Goal: Task Accomplishment & Management: Use online tool/utility

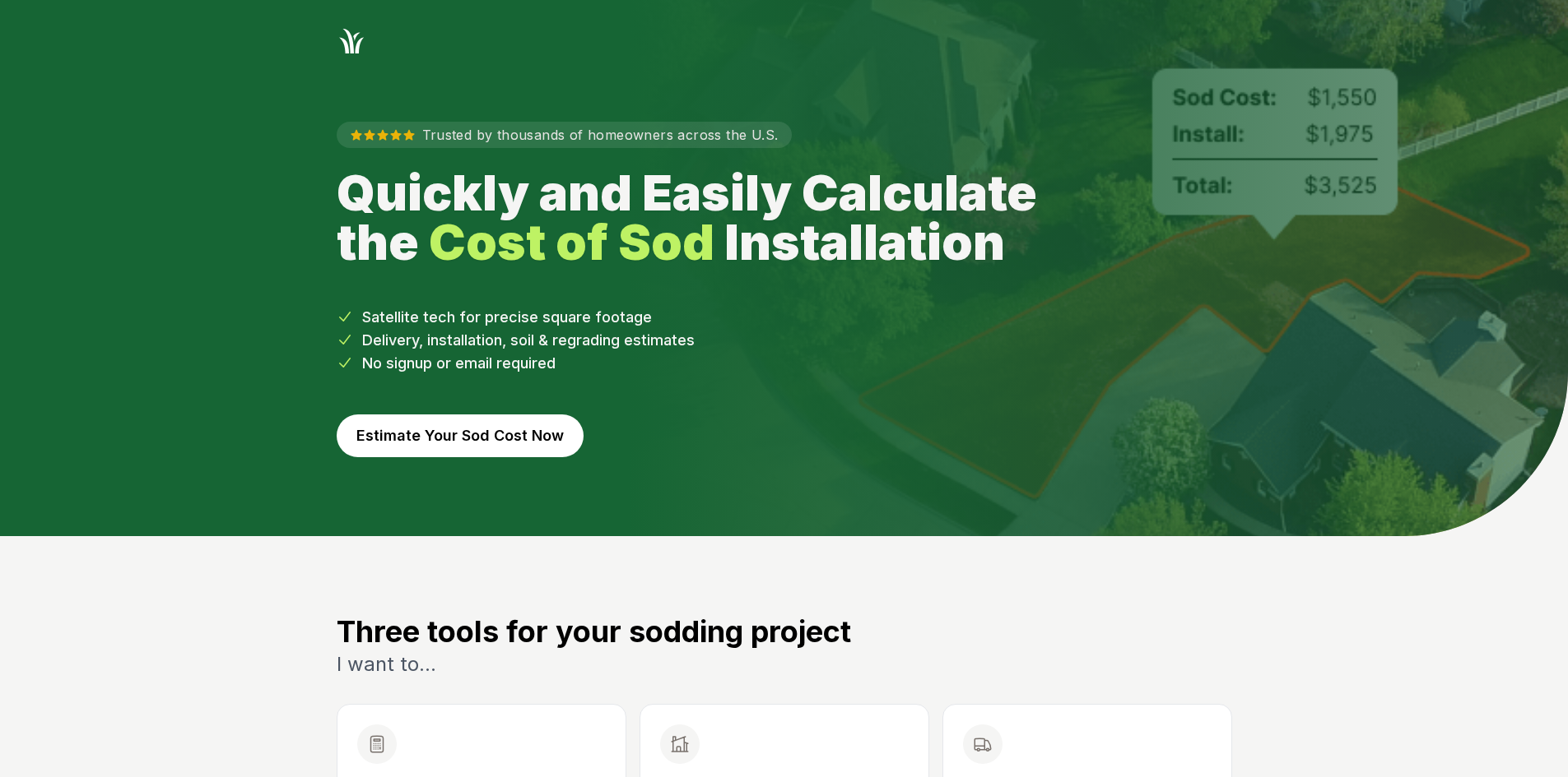
click at [511, 439] on button "Estimate Your Sod Cost Now" at bounding box center [459, 436] width 247 height 43
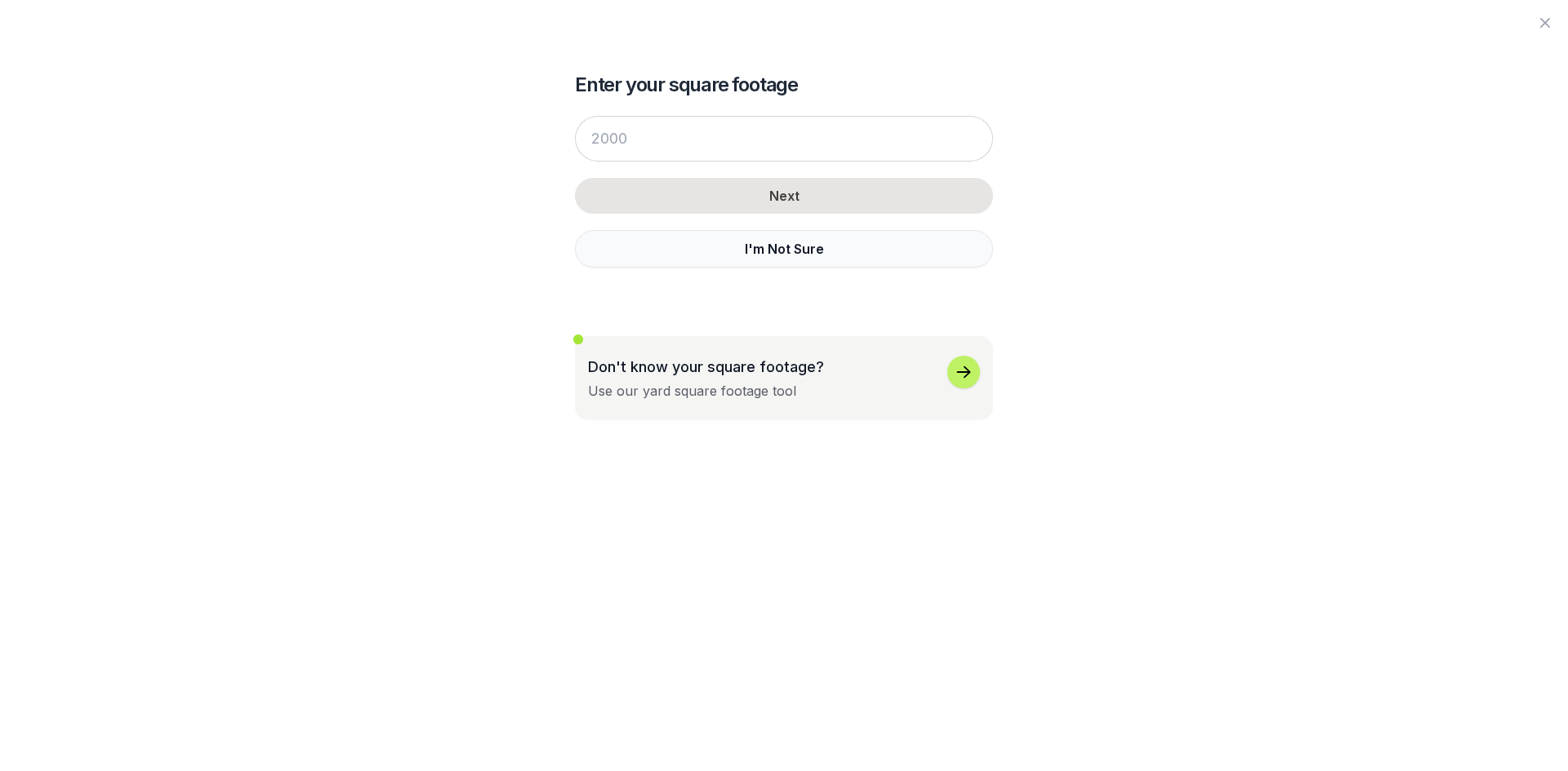
click at [680, 241] on button "I'm Not Sure" at bounding box center [784, 248] width 418 height 37
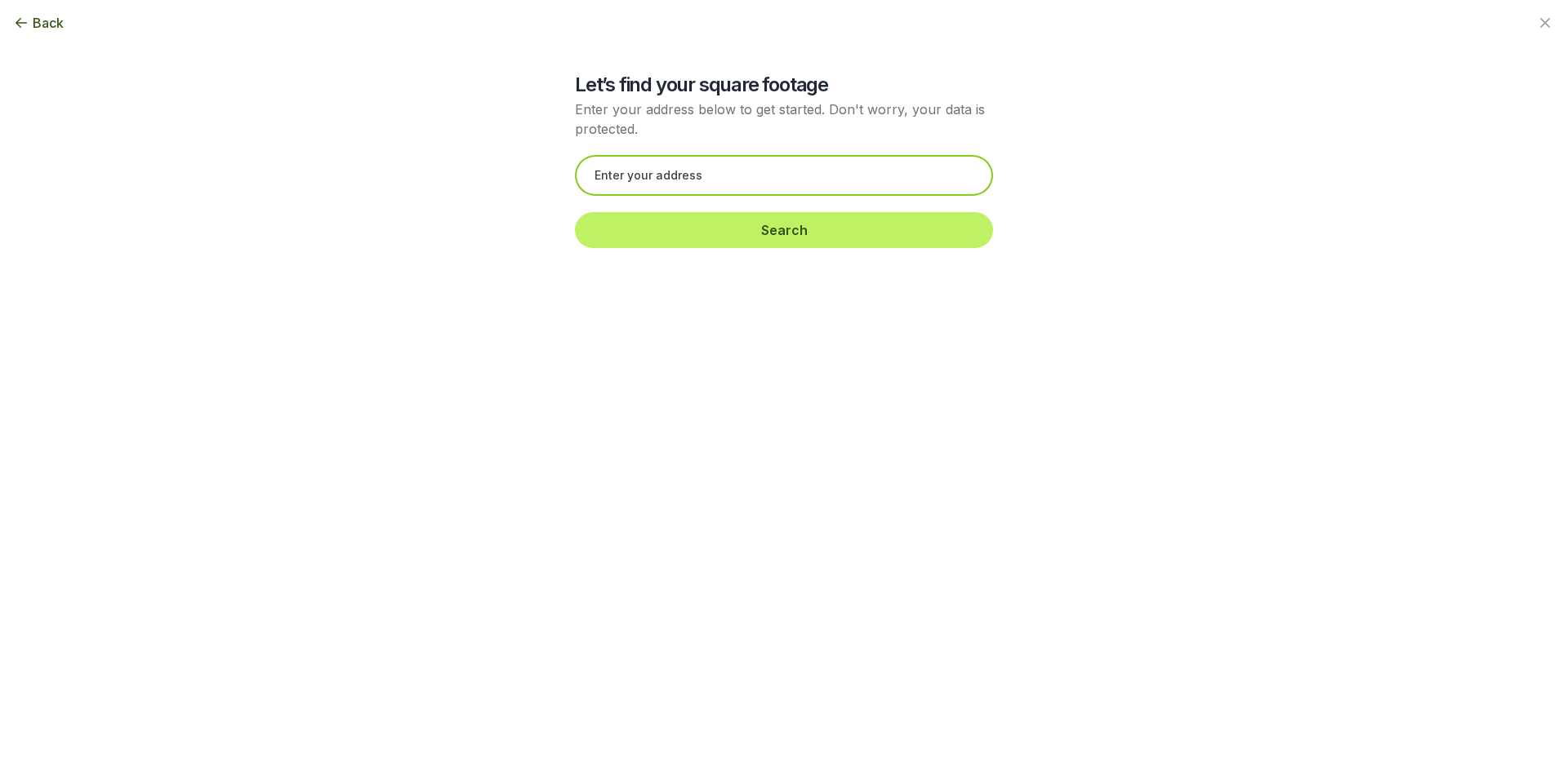
click at [610, 170] on input "text" at bounding box center [784, 175] width 418 height 40
paste input "[STREET_ADDRESS][PERSON_NAME]"
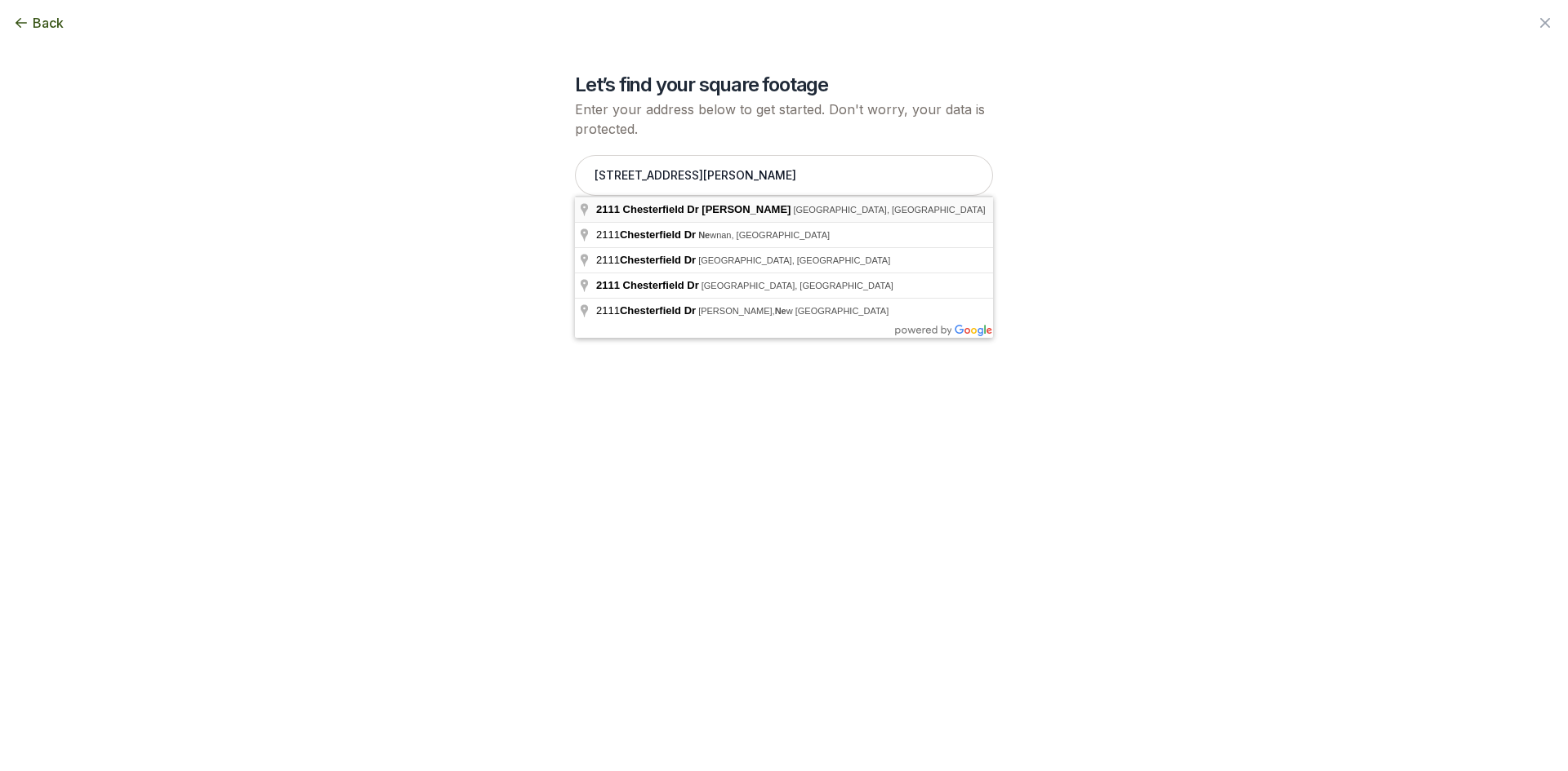
type input "[STREET_ADDRESS][PERSON_NAME]"
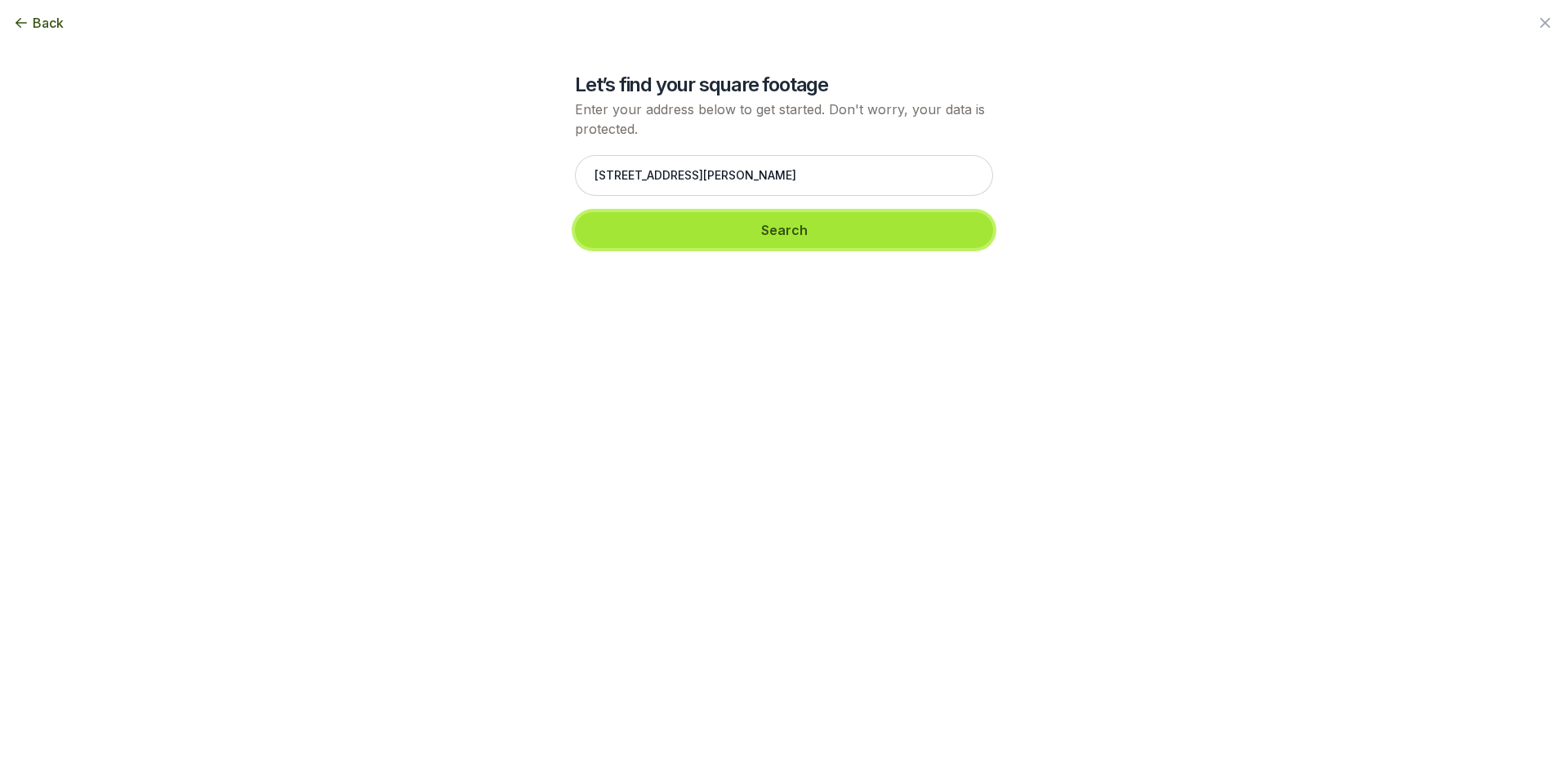
click at [669, 233] on button "Search" at bounding box center [784, 230] width 418 height 36
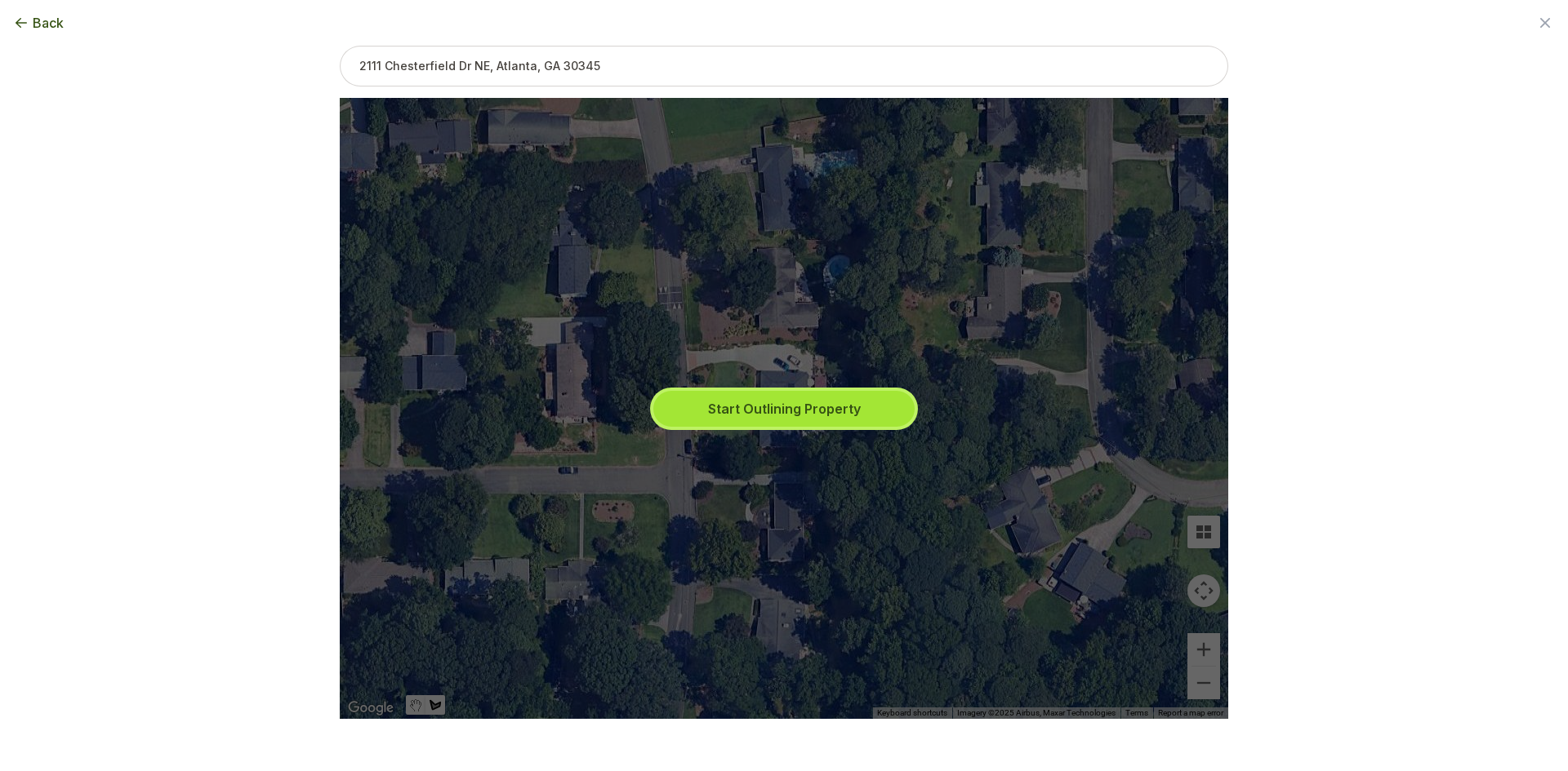
click at [721, 409] on button "Start Outlining Property" at bounding box center [784, 409] width 262 height 36
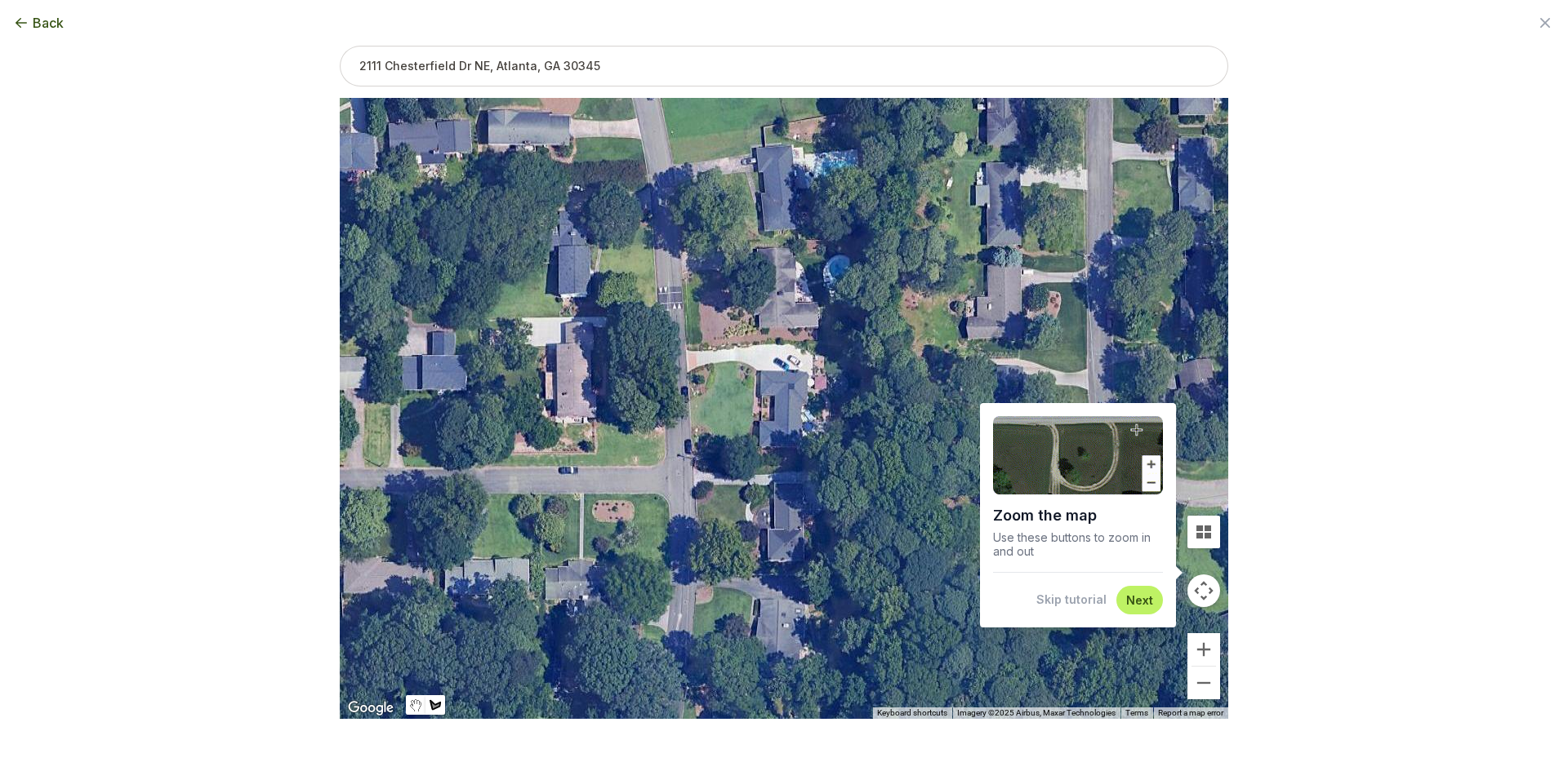
click at [1056, 608] on button "Skip tutorial" at bounding box center [1072, 600] width 70 height 16
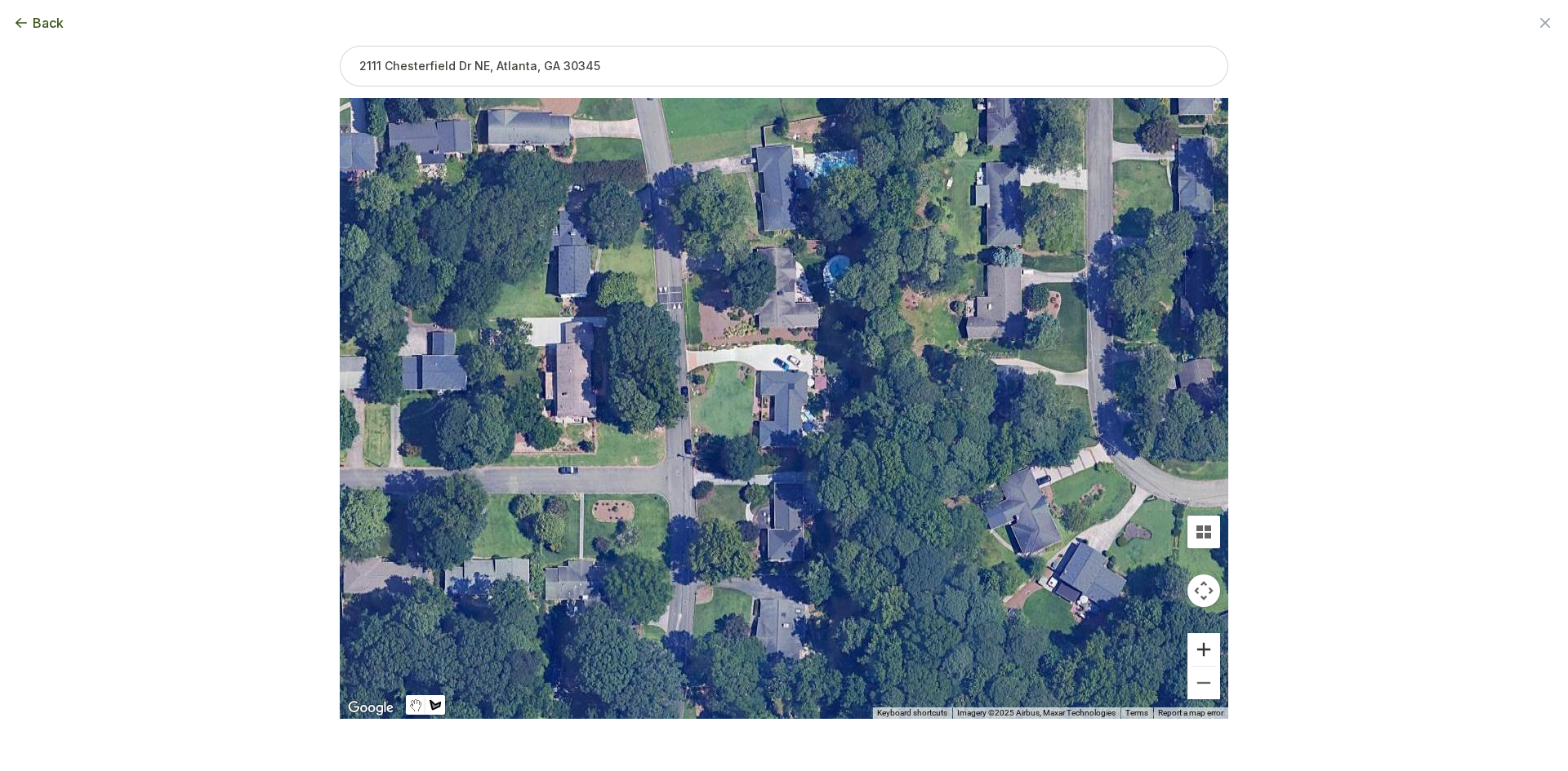
click at [1199, 643] on button "Zoom in" at bounding box center [1204, 650] width 33 height 33
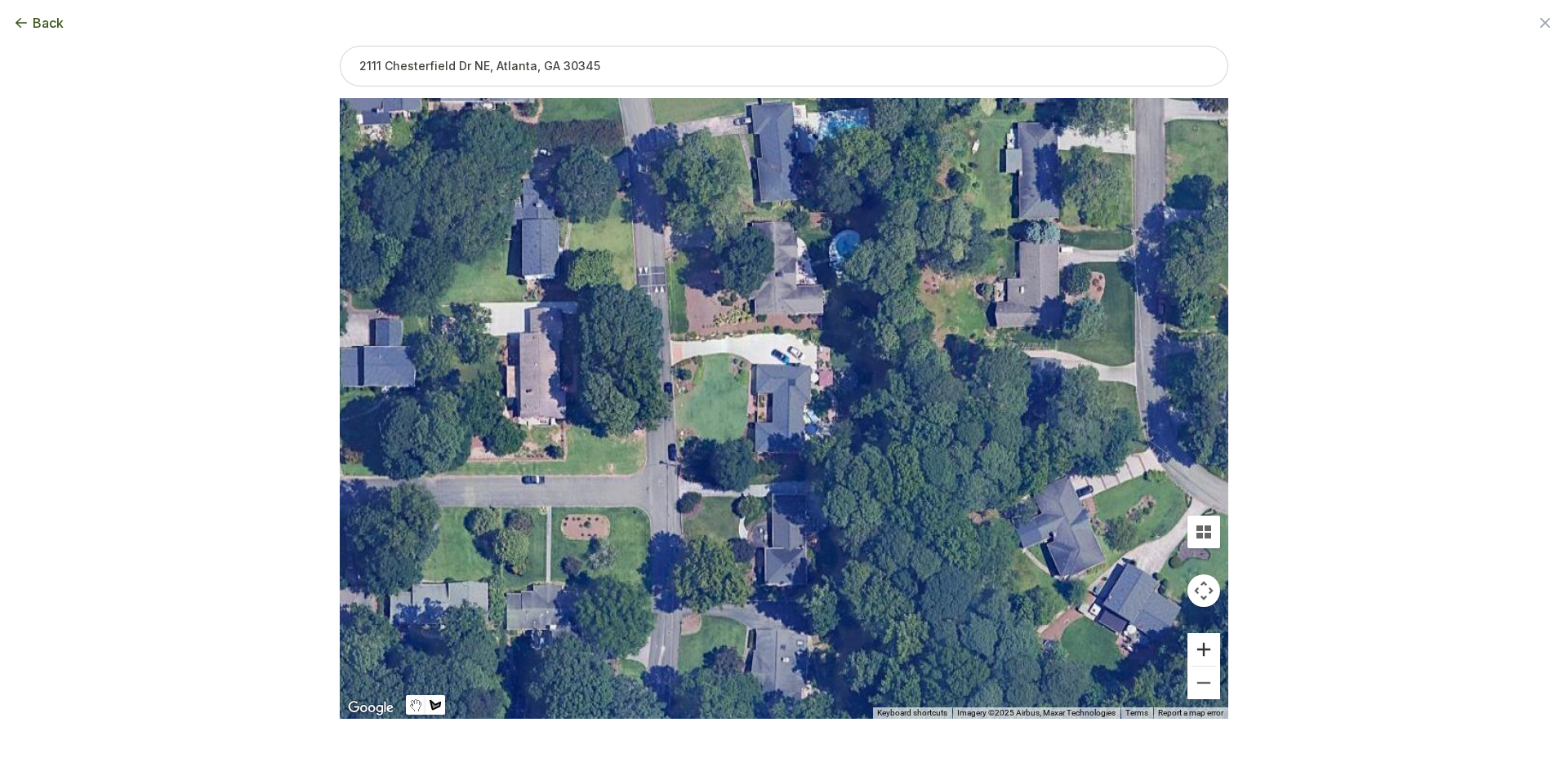
click at [1199, 643] on button "Zoom in" at bounding box center [1204, 650] width 33 height 33
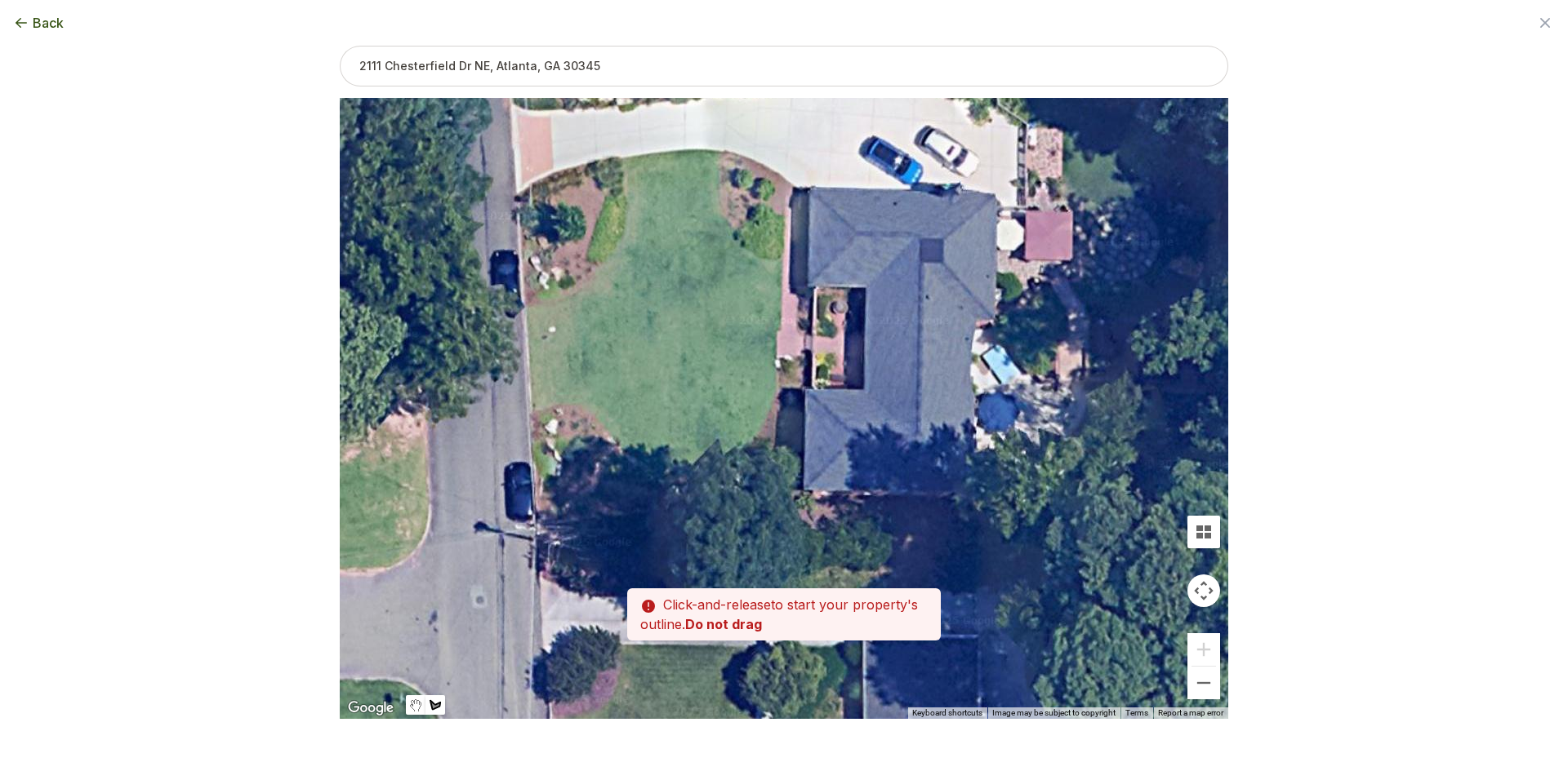
drag, startPoint x: 678, startPoint y: 435, endPoint x: 773, endPoint y: 371, distance: 114.5
click at [773, 371] on div at bounding box center [784, 409] width 889 height 621
click at [623, 158] on div at bounding box center [784, 409] width 889 height 621
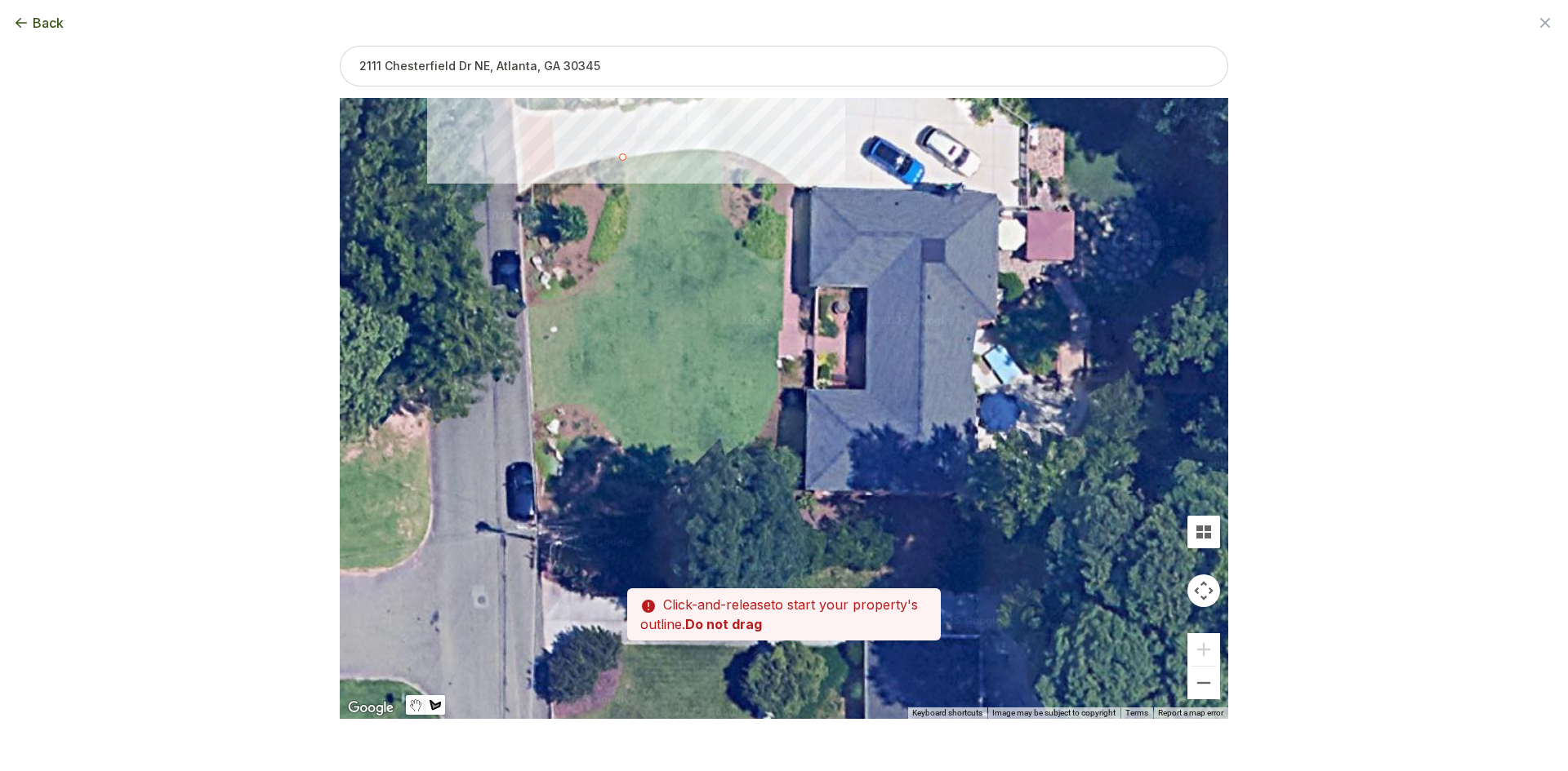
click at [711, 148] on div at bounding box center [784, 409] width 889 height 621
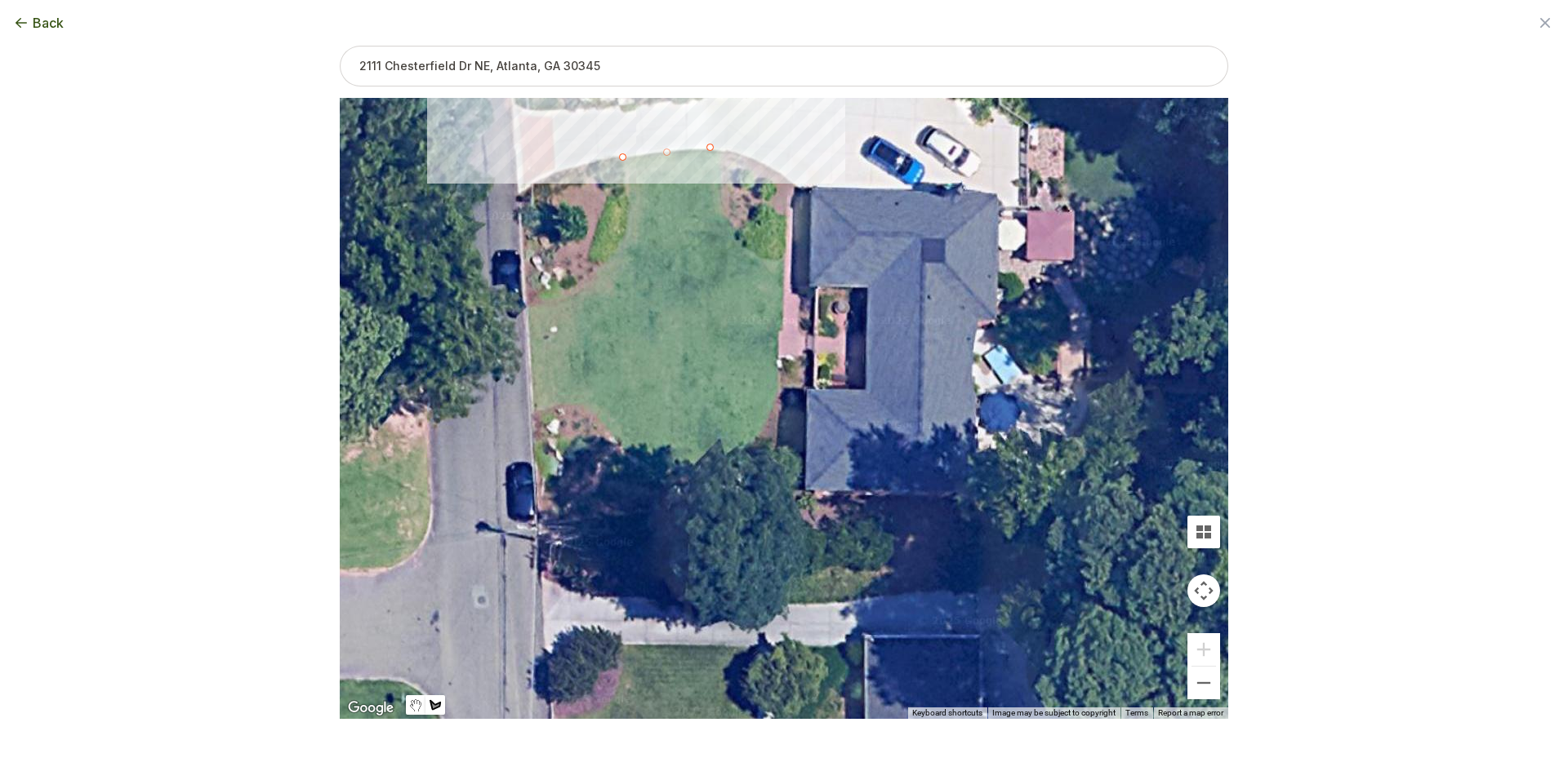
click at [734, 153] on div at bounding box center [784, 409] width 889 height 621
click at [718, 168] on div at bounding box center [784, 409] width 889 height 621
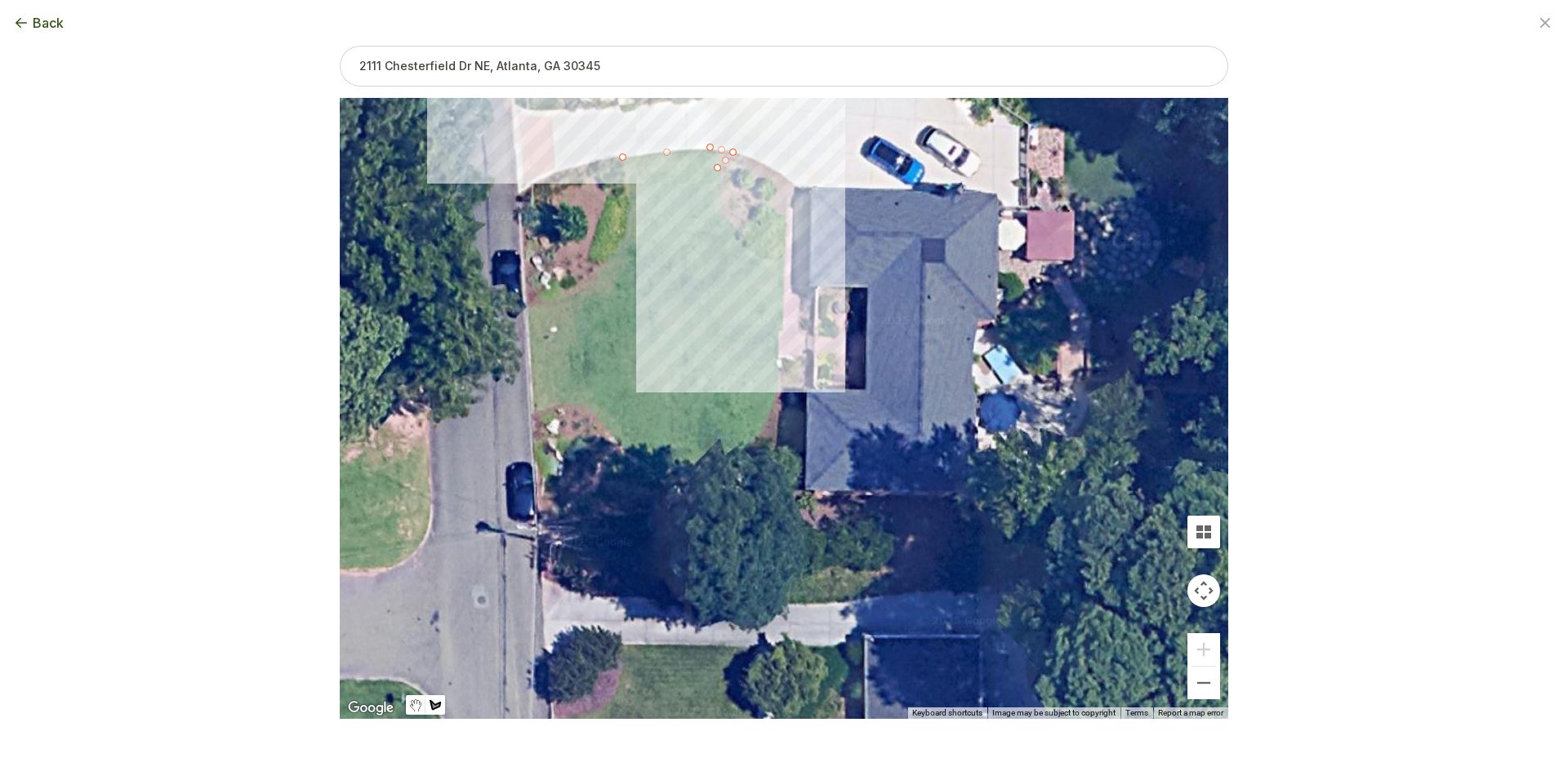
click at [723, 203] on div at bounding box center [784, 409] width 889 height 621
click at [734, 231] on div at bounding box center [784, 409] width 889 height 621
click at [775, 260] on div at bounding box center [784, 409] width 889 height 621
click at [787, 260] on div at bounding box center [784, 409] width 889 height 621
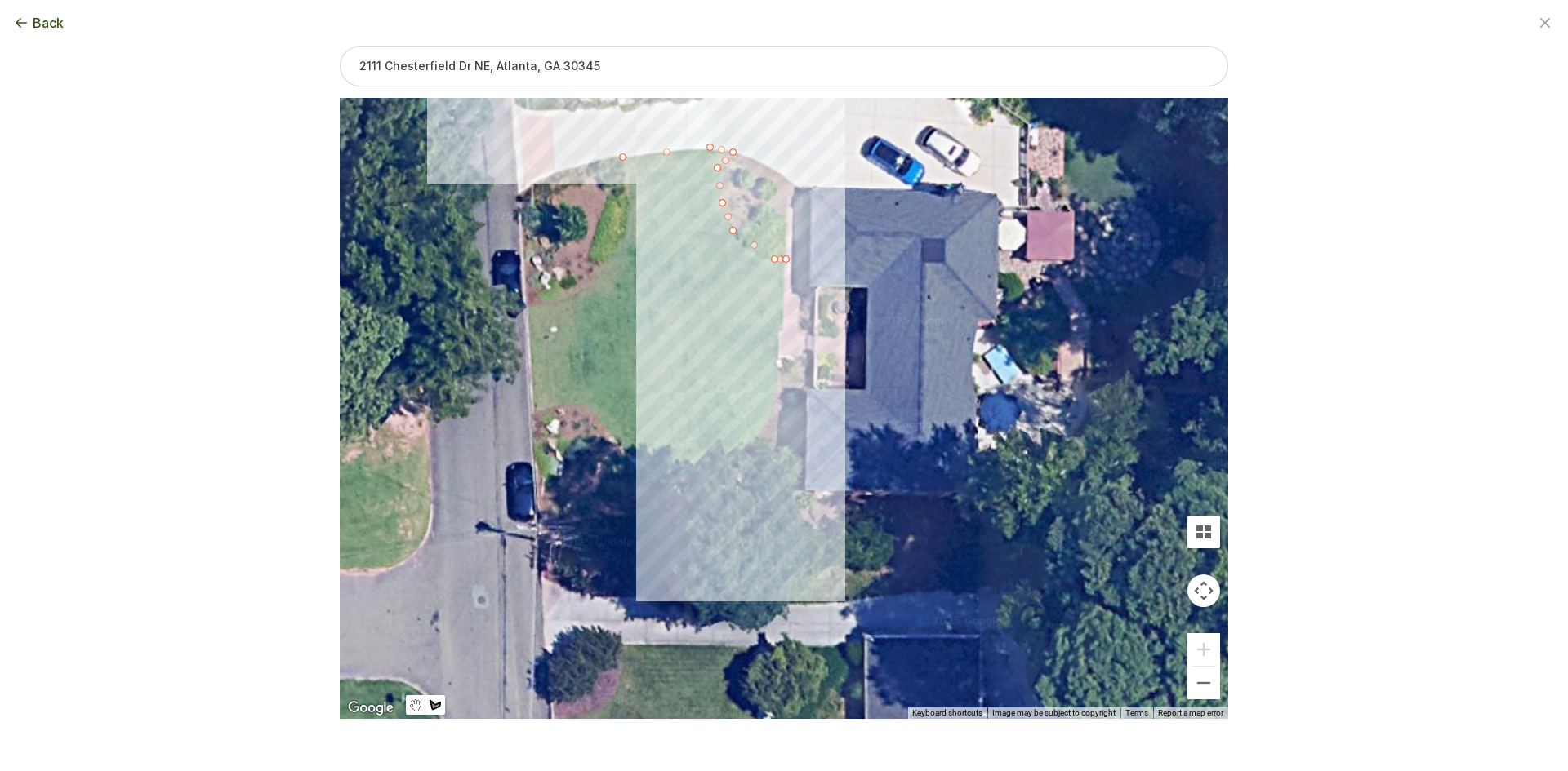
click at [778, 391] on div at bounding box center [784, 409] width 889 height 621
click at [767, 417] on div at bounding box center [784, 409] width 889 height 621
click at [749, 445] on div at bounding box center [784, 409] width 889 height 621
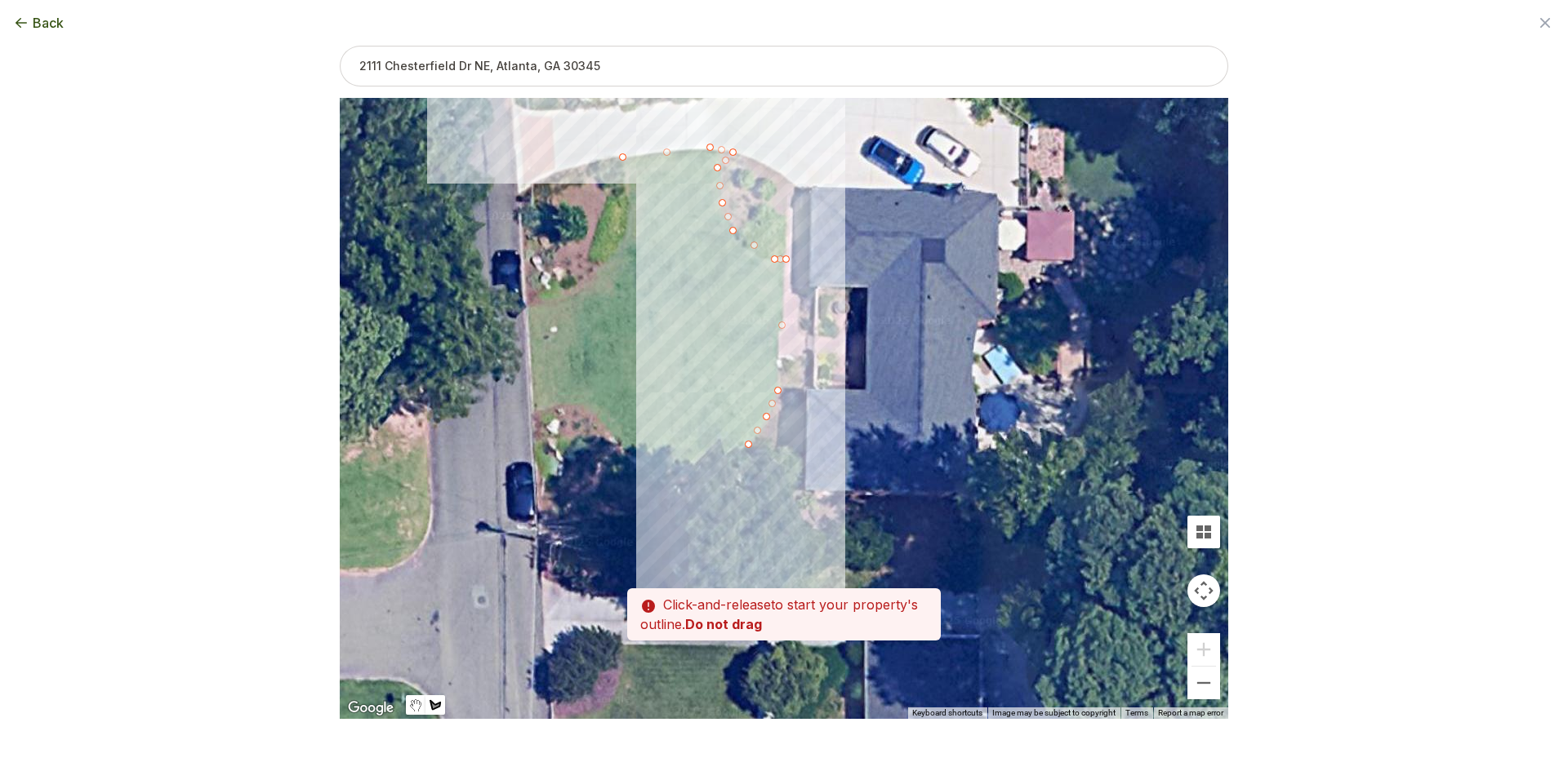
drag, startPoint x: 719, startPoint y: 472, endPoint x: 711, endPoint y: 475, distance: 8.5
click at [717, 473] on div at bounding box center [784, 409] width 889 height 621
click at [659, 517] on div at bounding box center [784, 409] width 889 height 621
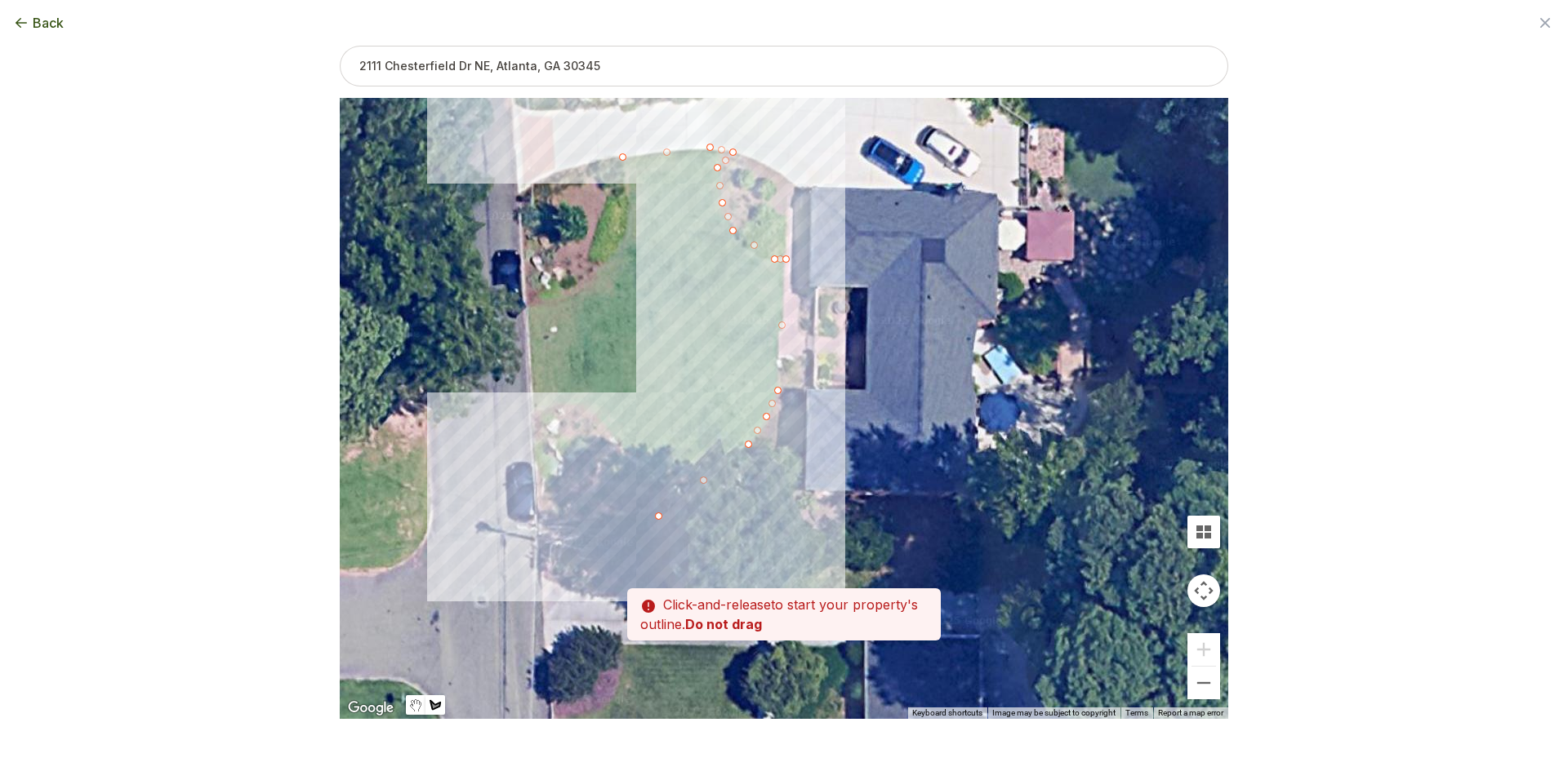
click at [622, 482] on div at bounding box center [784, 409] width 889 height 621
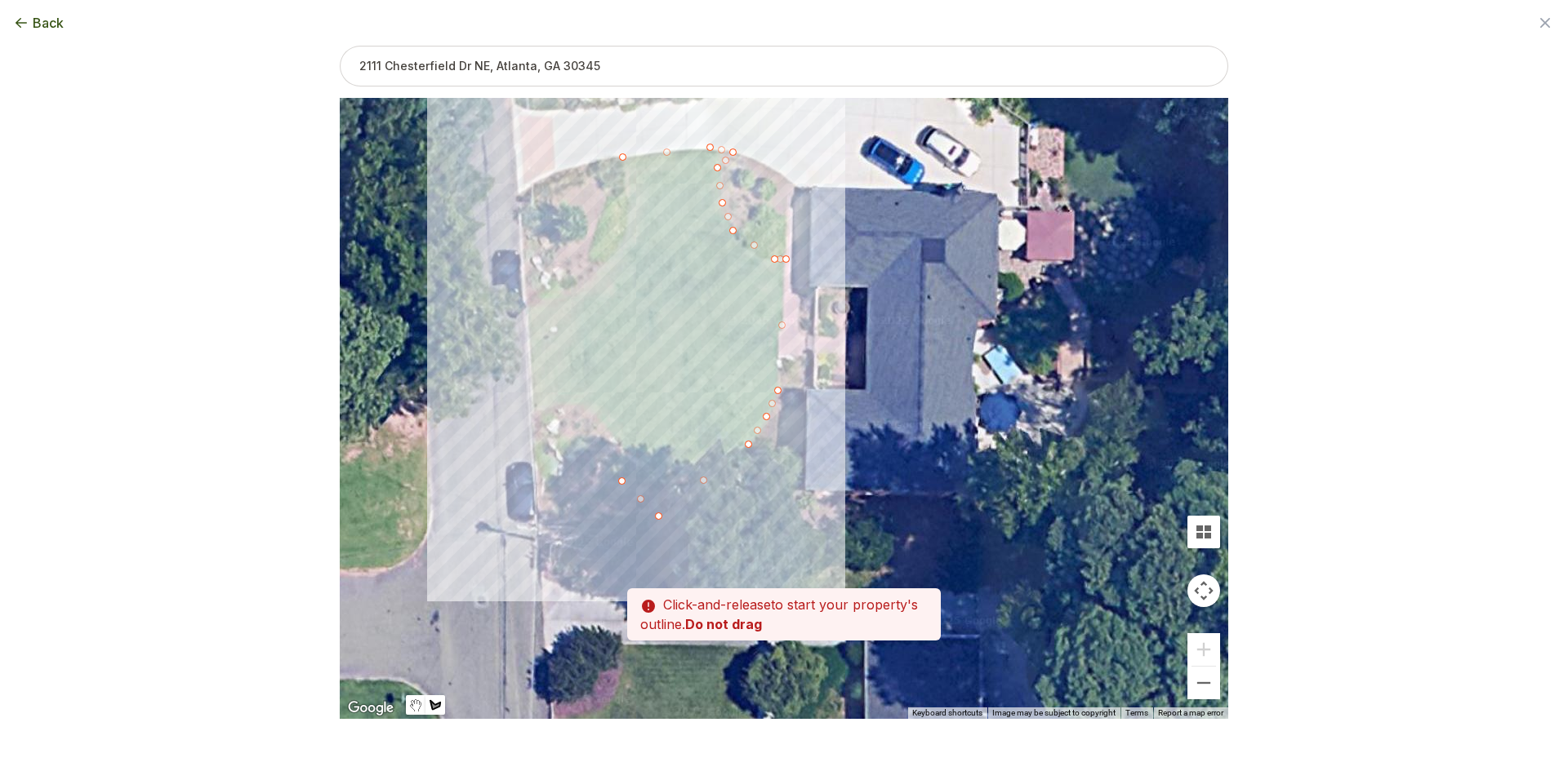
click at [623, 440] on div at bounding box center [784, 409] width 889 height 621
click at [577, 402] on div at bounding box center [784, 409] width 889 height 621
click at [581, 405] on div at bounding box center [784, 409] width 889 height 621
click at [531, 413] on div at bounding box center [784, 409] width 889 height 621
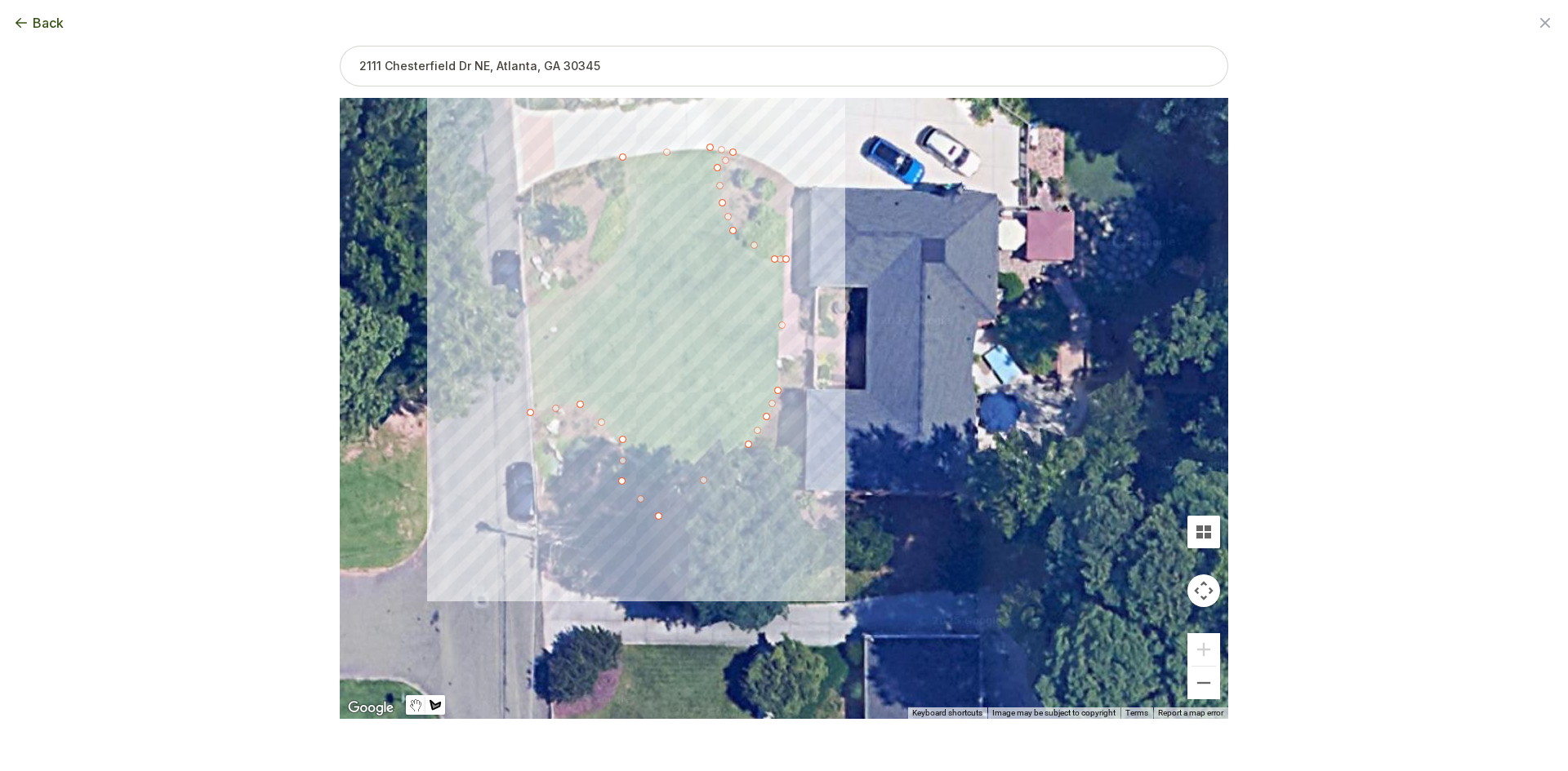
click at [529, 304] on div at bounding box center [784, 409] width 889 height 621
click at [582, 289] on div at bounding box center [784, 409] width 889 height 621
click at [613, 251] on div at bounding box center [784, 409] width 889 height 621
click at [630, 208] on div at bounding box center [784, 409] width 889 height 621
click at [623, 156] on div at bounding box center [784, 409] width 889 height 621
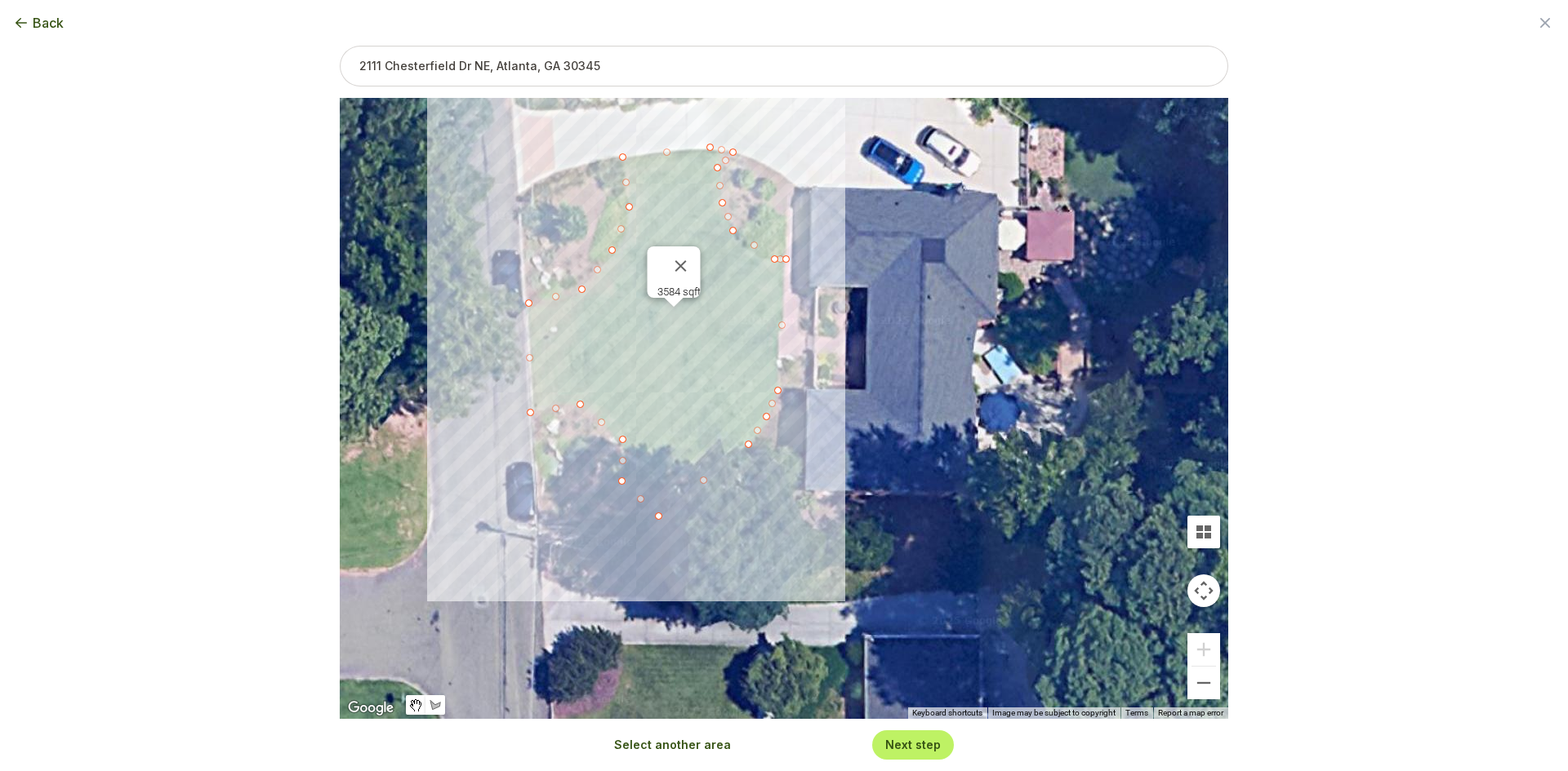
click at [635, 740] on button "Select another area" at bounding box center [672, 745] width 116 height 16
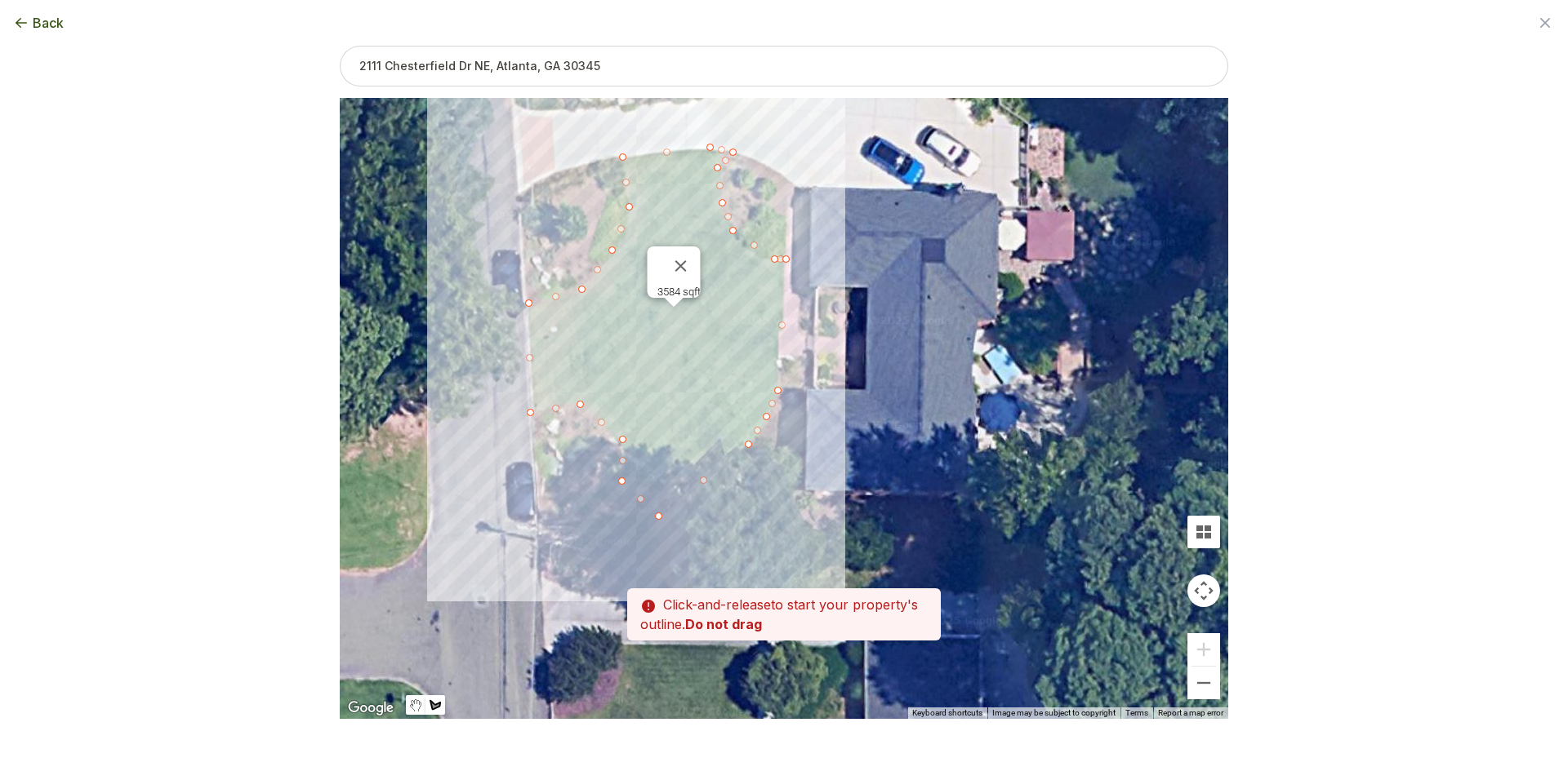
drag, startPoint x: 877, startPoint y: 371, endPoint x: 884, endPoint y: 586, distance: 215.1
click at [884, 586] on div at bounding box center [784, 409] width 889 height 621
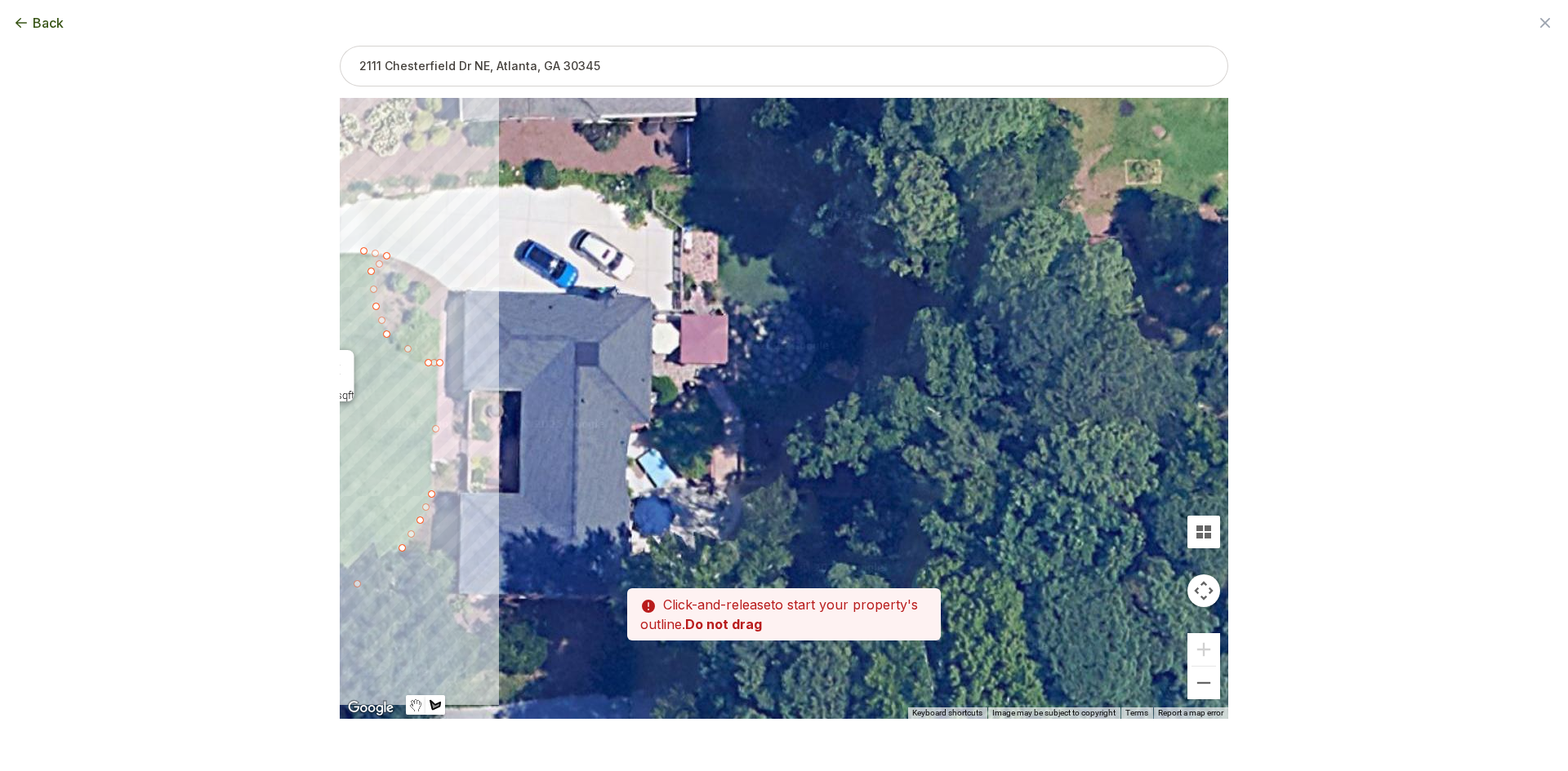
drag, startPoint x: 845, startPoint y: 309, endPoint x: 495, endPoint y: 376, distance: 356.4
click at [495, 376] on div at bounding box center [784, 409] width 889 height 621
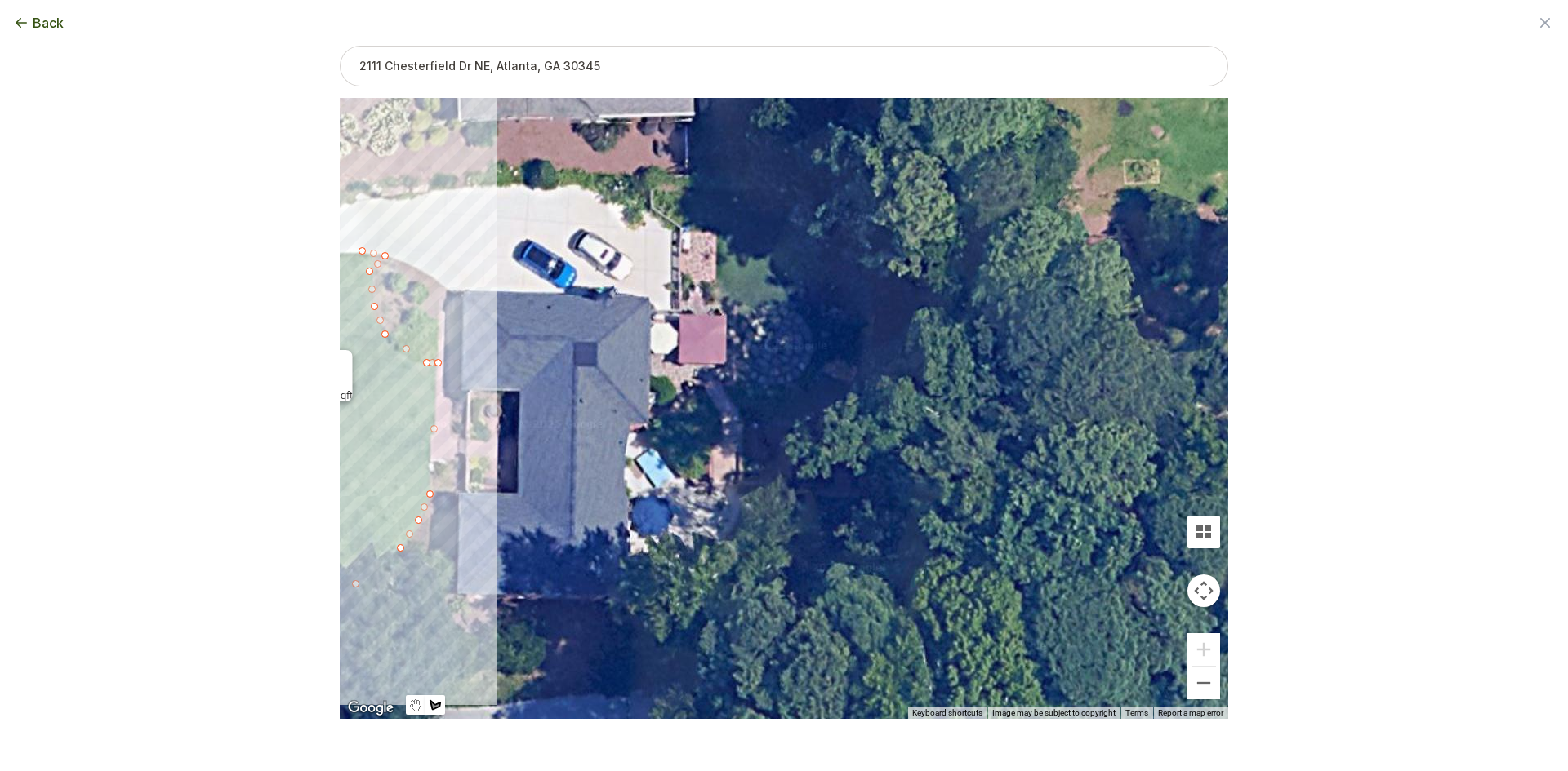
drag, startPoint x: 687, startPoint y: 224, endPoint x: 688, endPoint y: 215, distance: 9.1
click at [687, 223] on div at bounding box center [784, 409] width 889 height 621
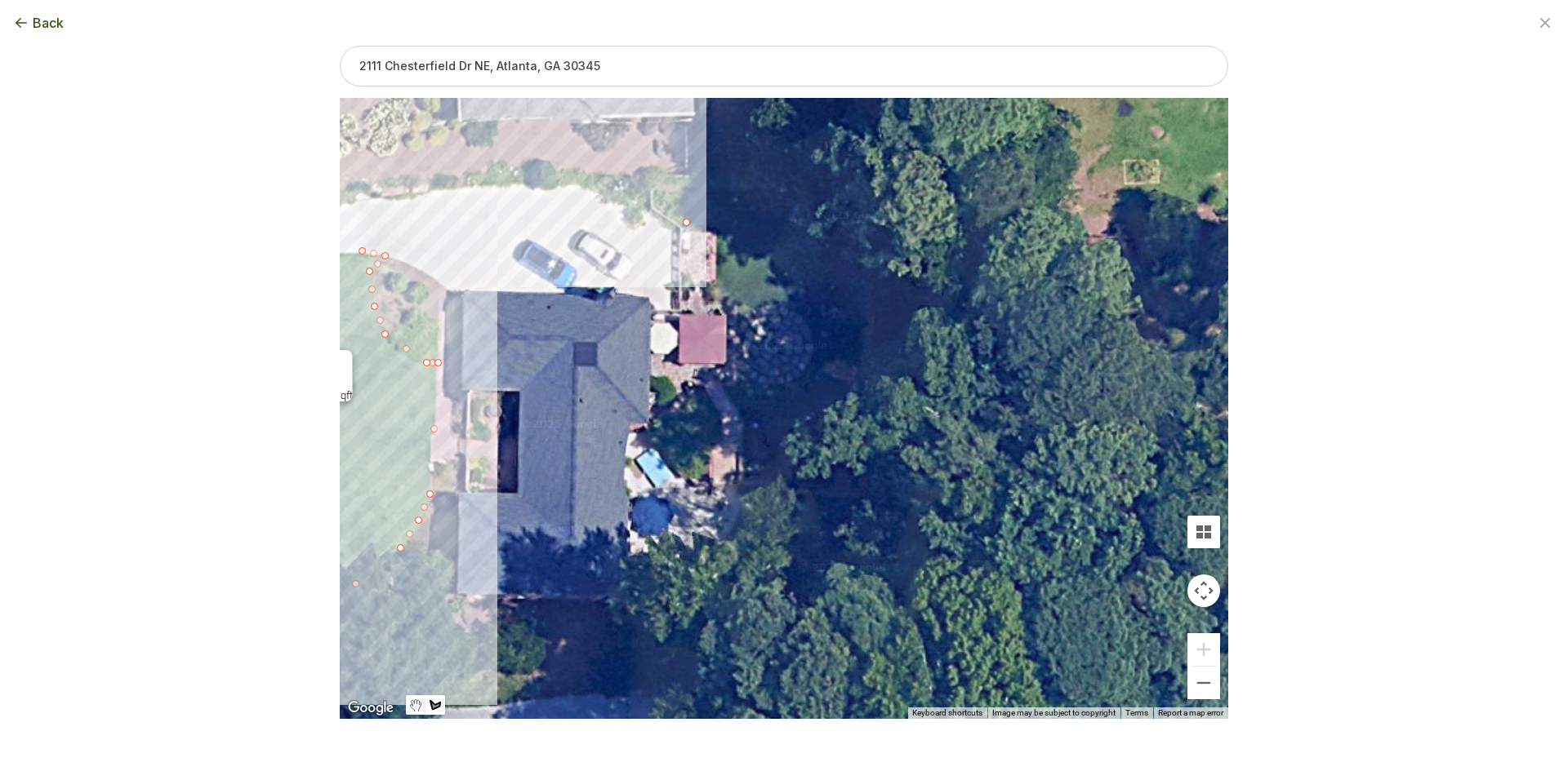
click at [688, 192] on div at bounding box center [784, 409] width 889 height 621
click at [684, 188] on div at bounding box center [784, 409] width 889 height 621
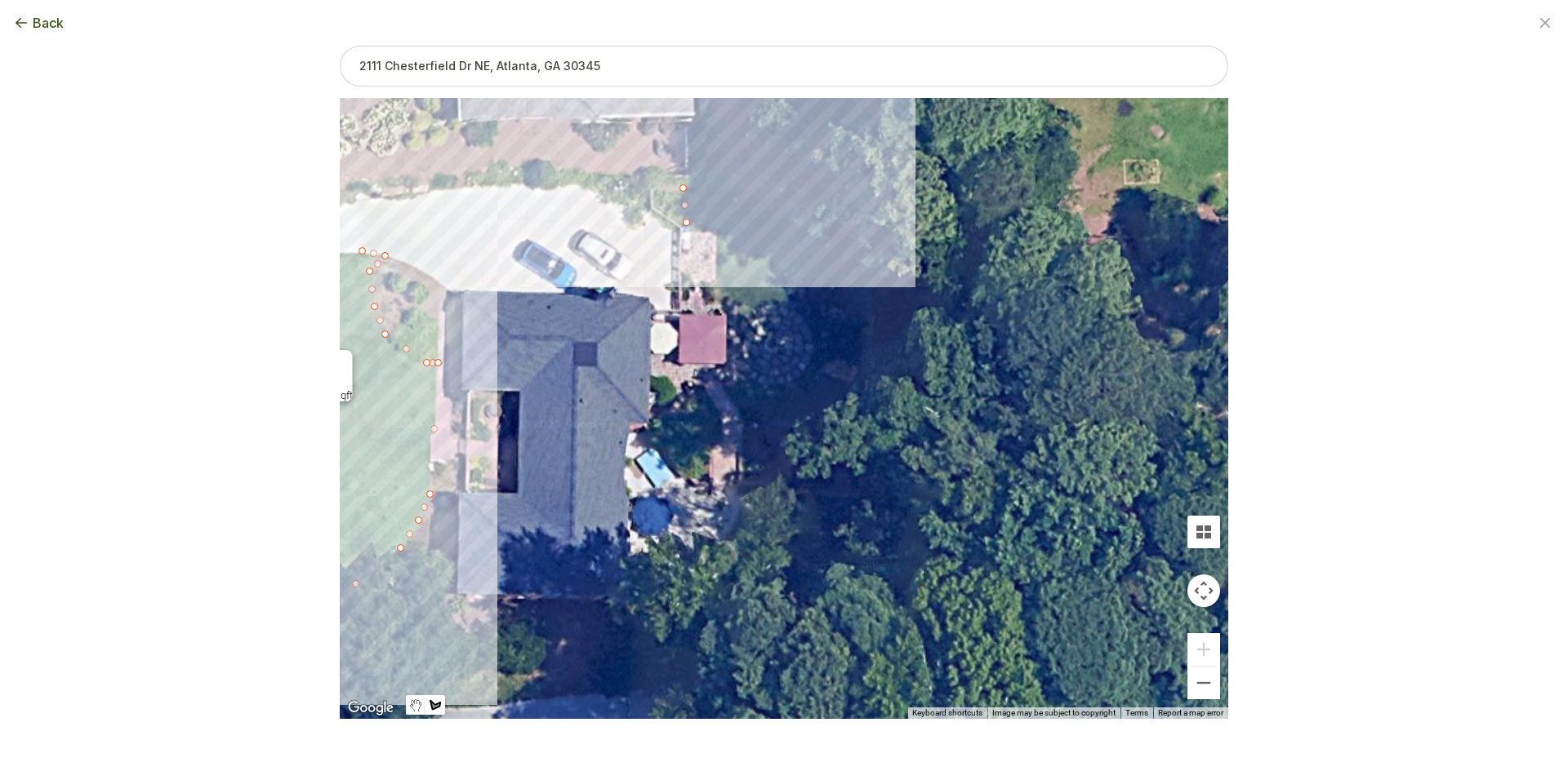
click at [857, 188] on div at bounding box center [784, 409] width 889 height 621
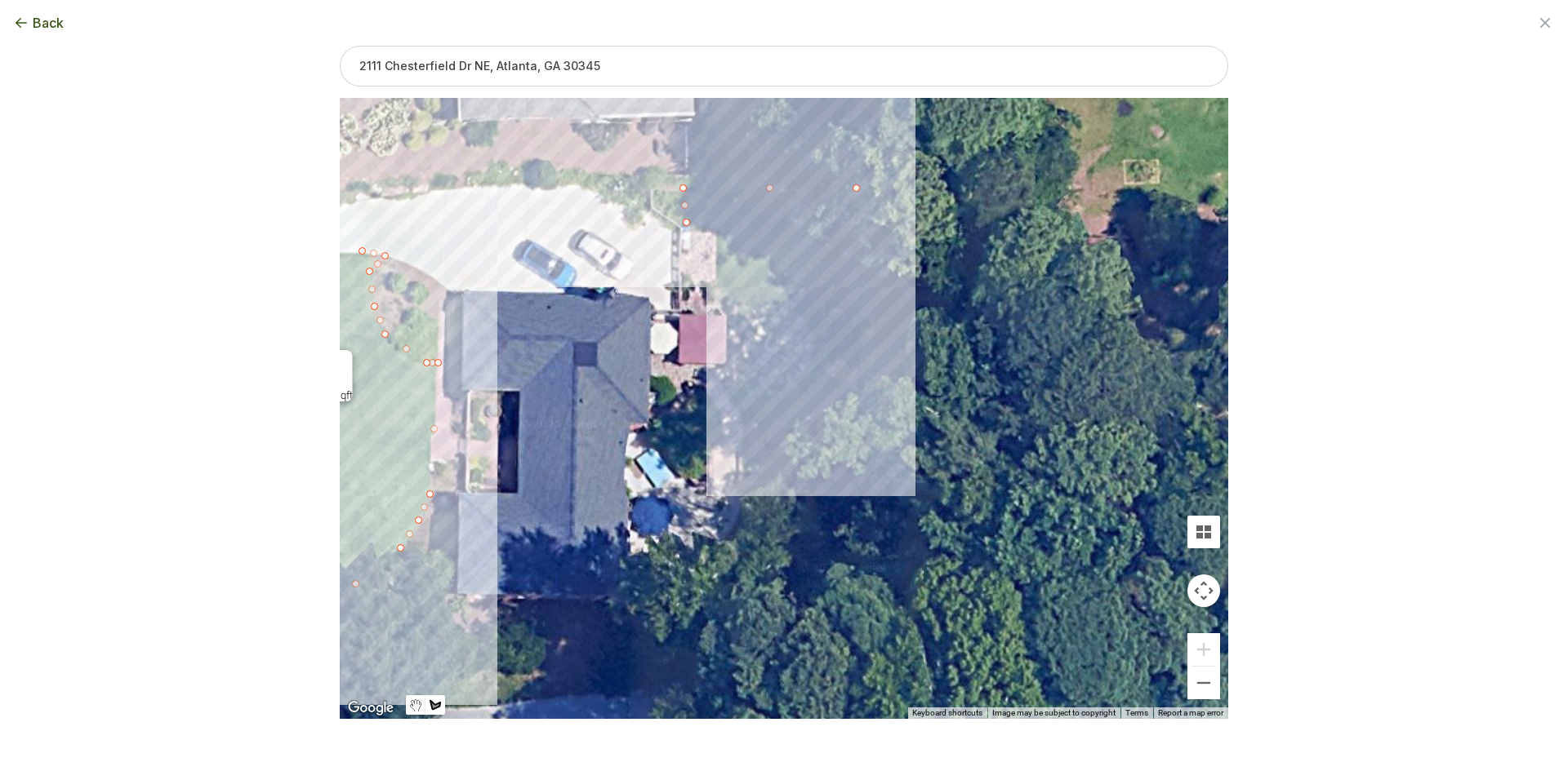
click at [864, 387] on div at bounding box center [784, 409] width 889 height 621
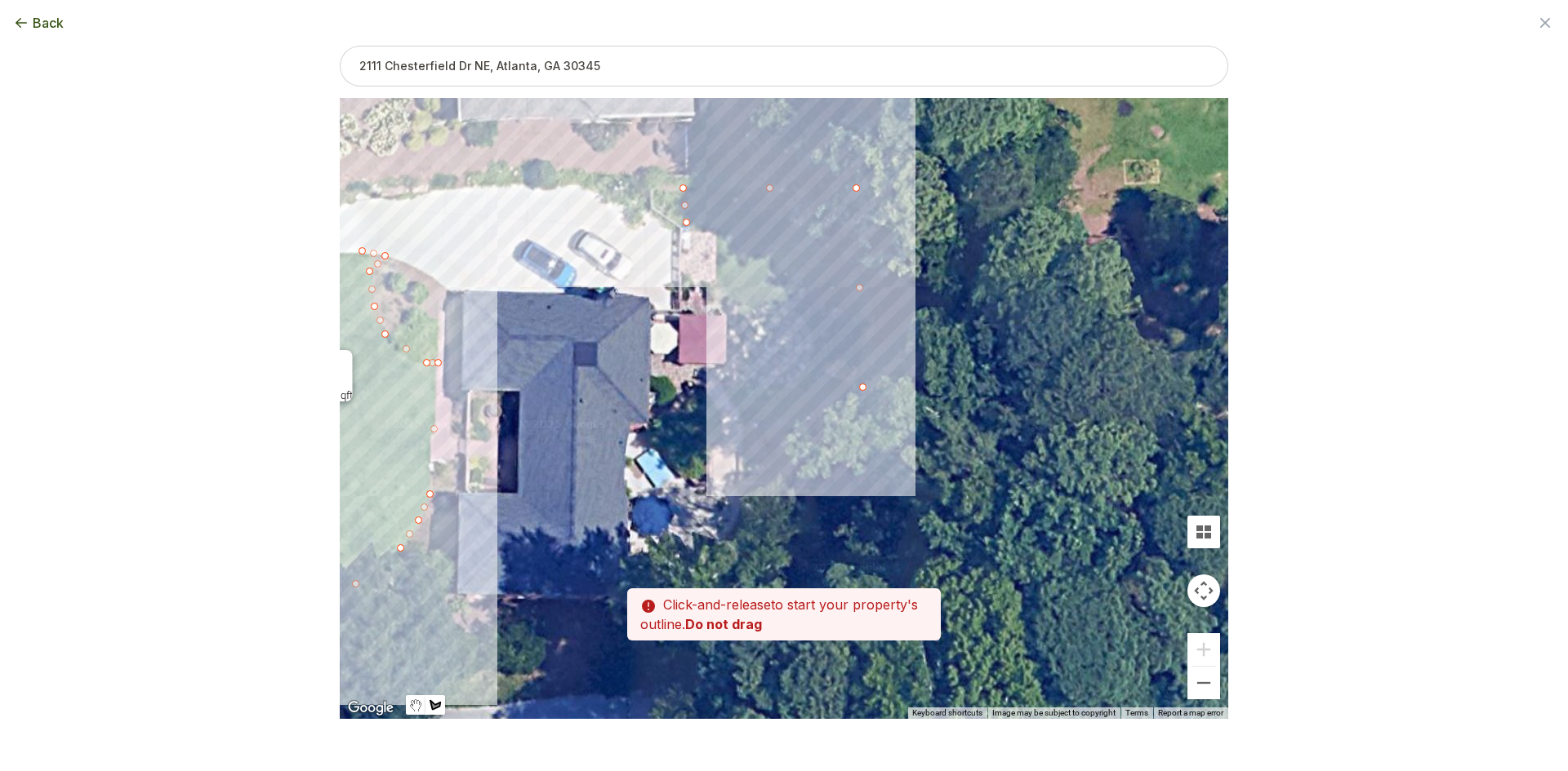
drag, startPoint x: 867, startPoint y: 402, endPoint x: 821, endPoint y: 262, distance: 147.4
click at [821, 261] on div at bounding box center [784, 409] width 889 height 621
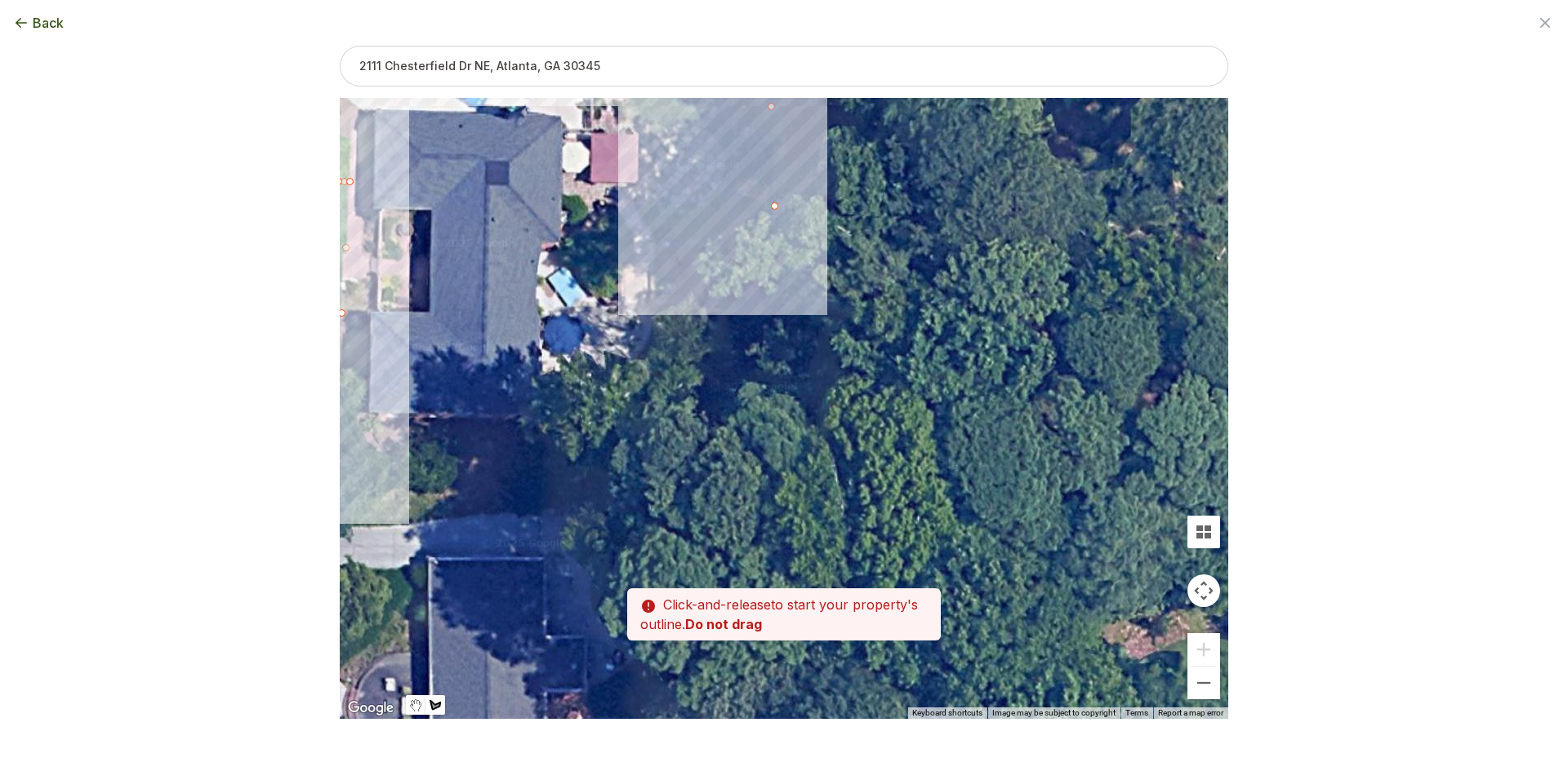
drag, startPoint x: 835, startPoint y: 404, endPoint x: 746, endPoint y: 223, distance: 201.7
click at [746, 223] on div at bounding box center [784, 409] width 889 height 621
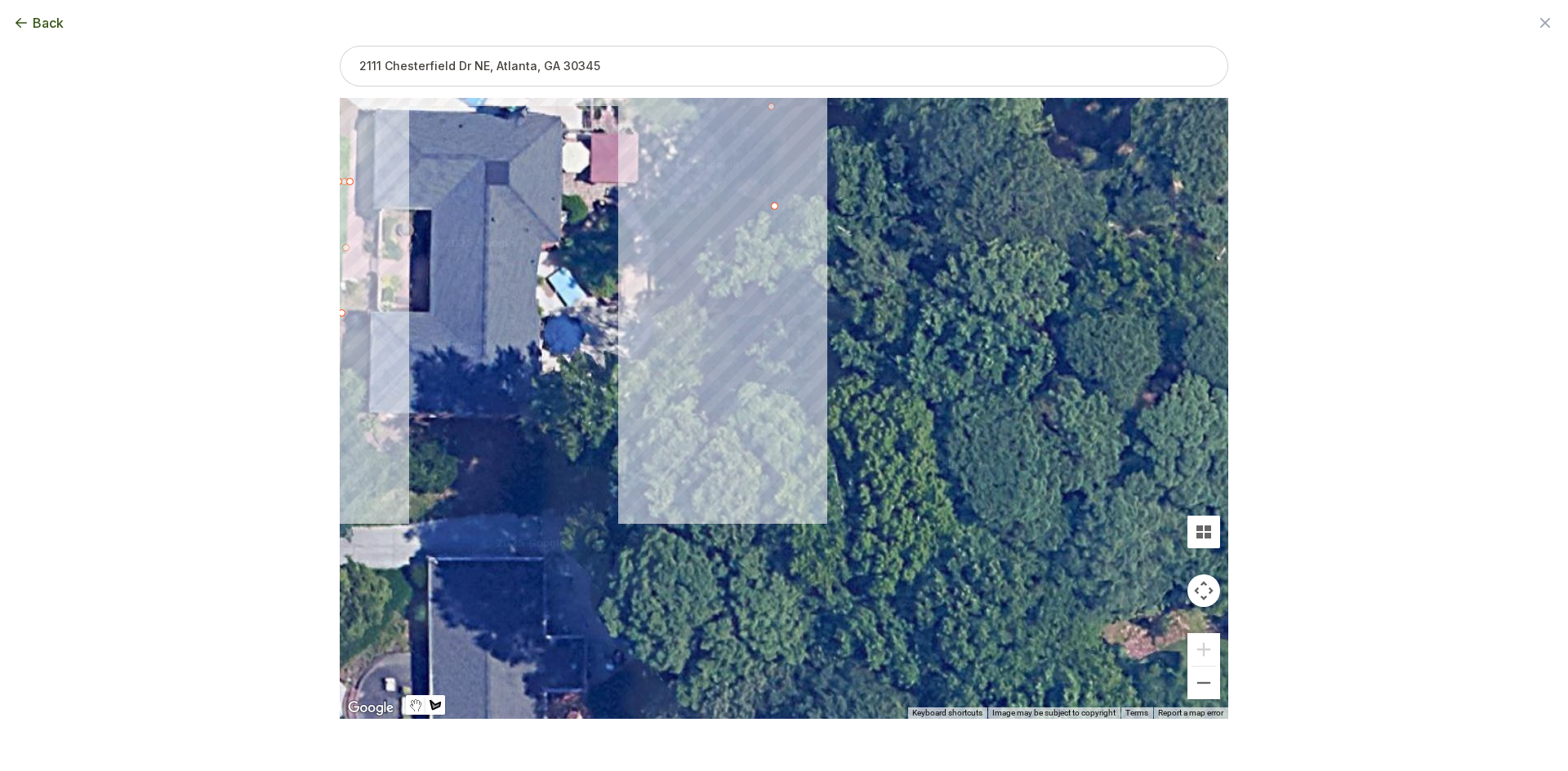
click at [779, 325] on div at bounding box center [784, 409] width 889 height 621
click at [660, 315] on div at bounding box center [784, 409] width 889 height 621
click at [658, 252] on div at bounding box center [784, 409] width 889 height 621
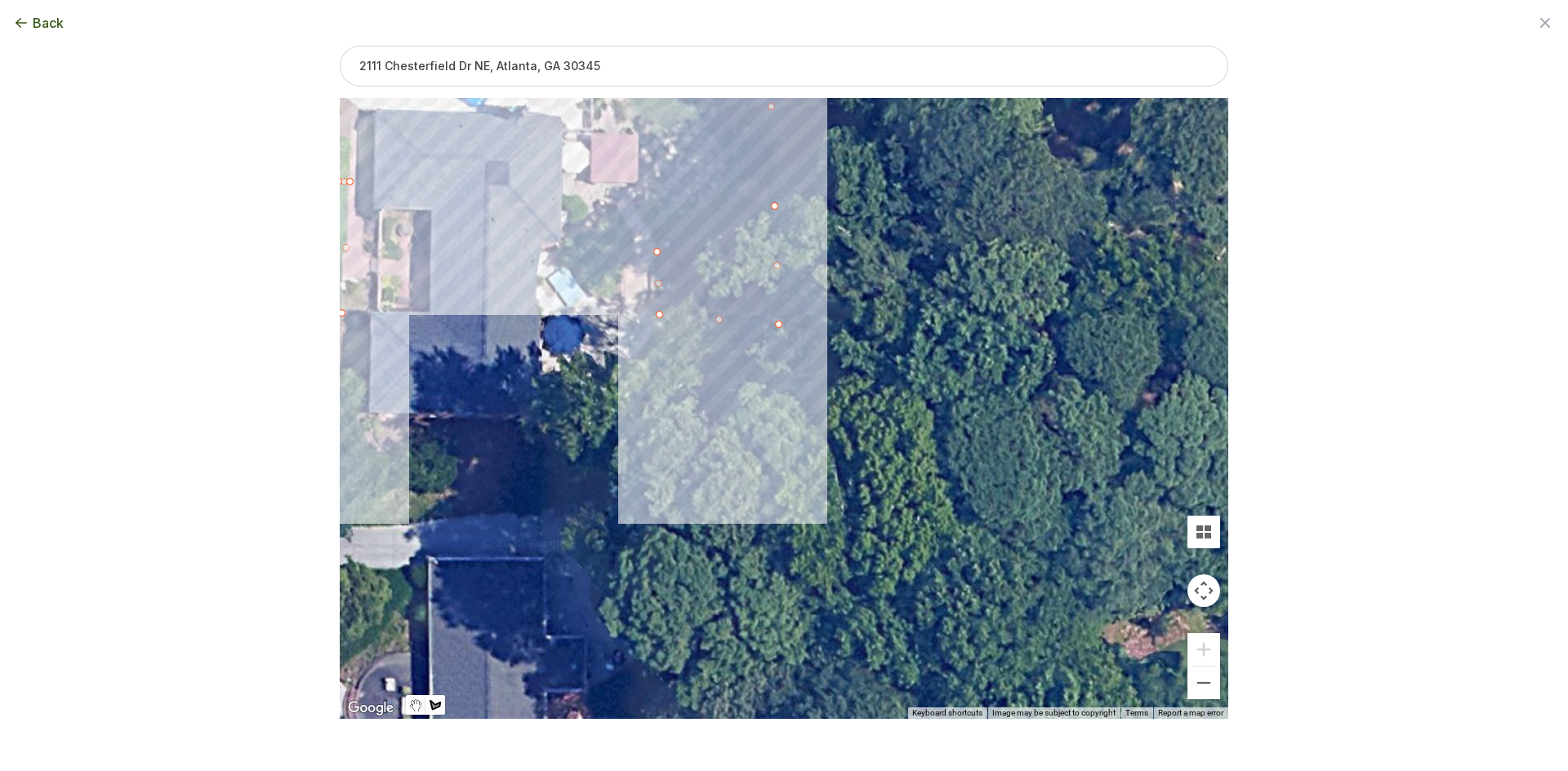
click at [630, 202] on div at bounding box center [784, 409] width 889 height 621
click at [673, 201] on div at bounding box center [784, 409] width 889 height 621
click at [713, 195] on div at bounding box center [784, 409] width 889 height 621
click at [725, 154] on div at bounding box center [784, 409] width 889 height 621
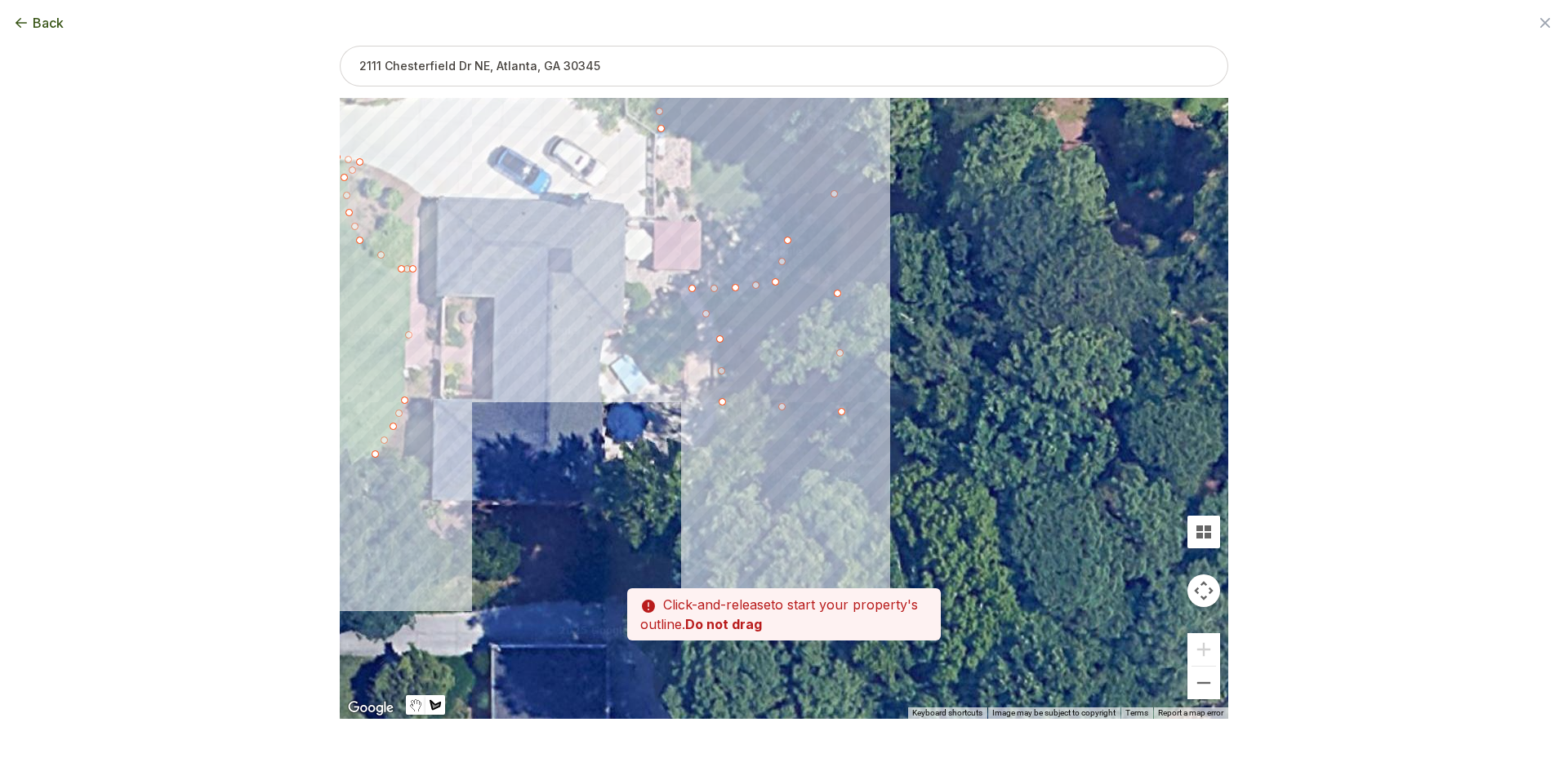
drag, startPoint x: 700, startPoint y: 116, endPoint x: 765, endPoint y: 210, distance: 114.3
click at [765, 210] on div at bounding box center [784, 409] width 889 height 621
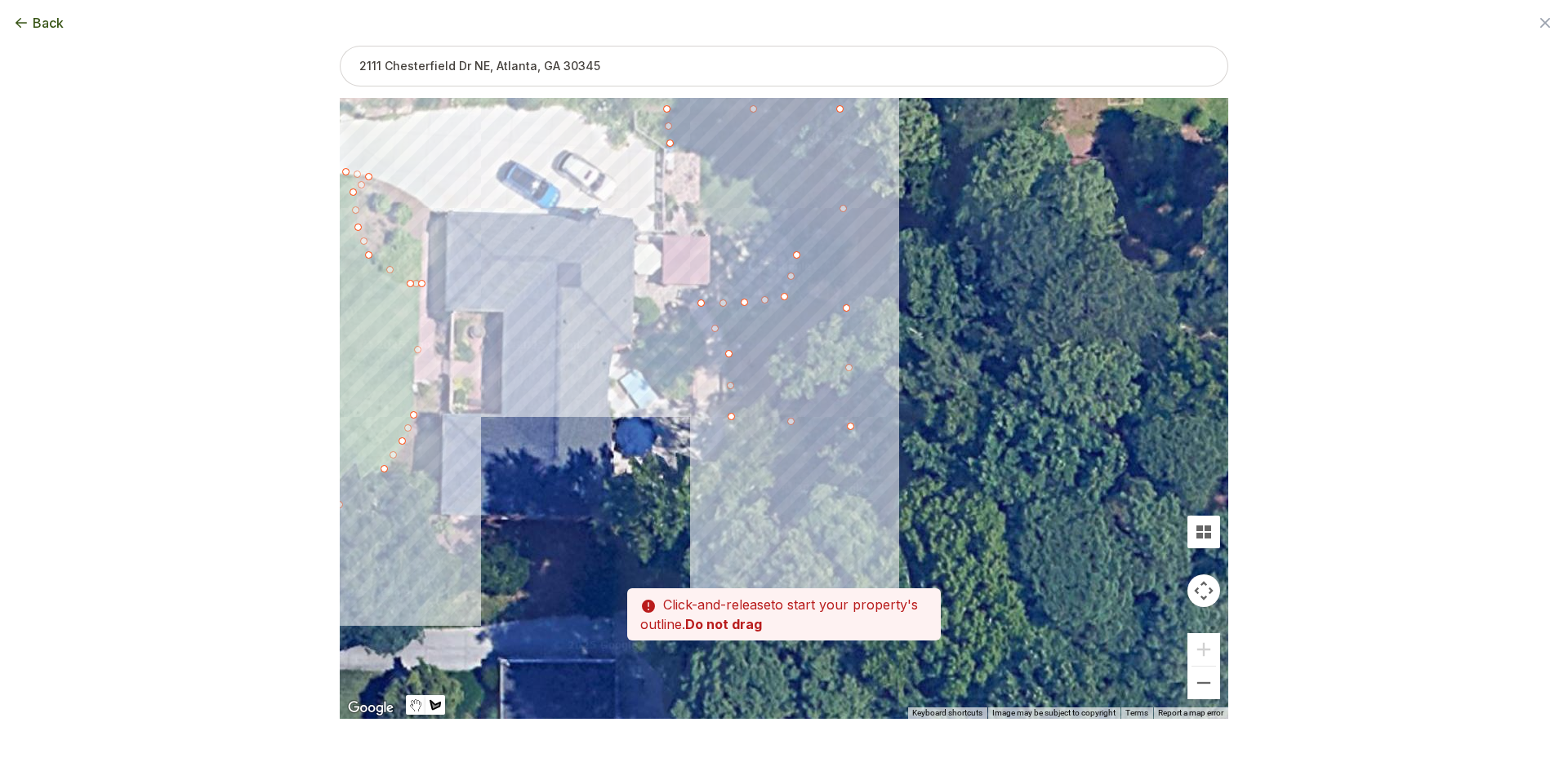
click at [769, 221] on div at bounding box center [784, 410] width 889 height 621
click at [730, 233] on div at bounding box center [784, 410] width 889 height 621
click at [702, 206] on div at bounding box center [784, 410] width 889 height 621
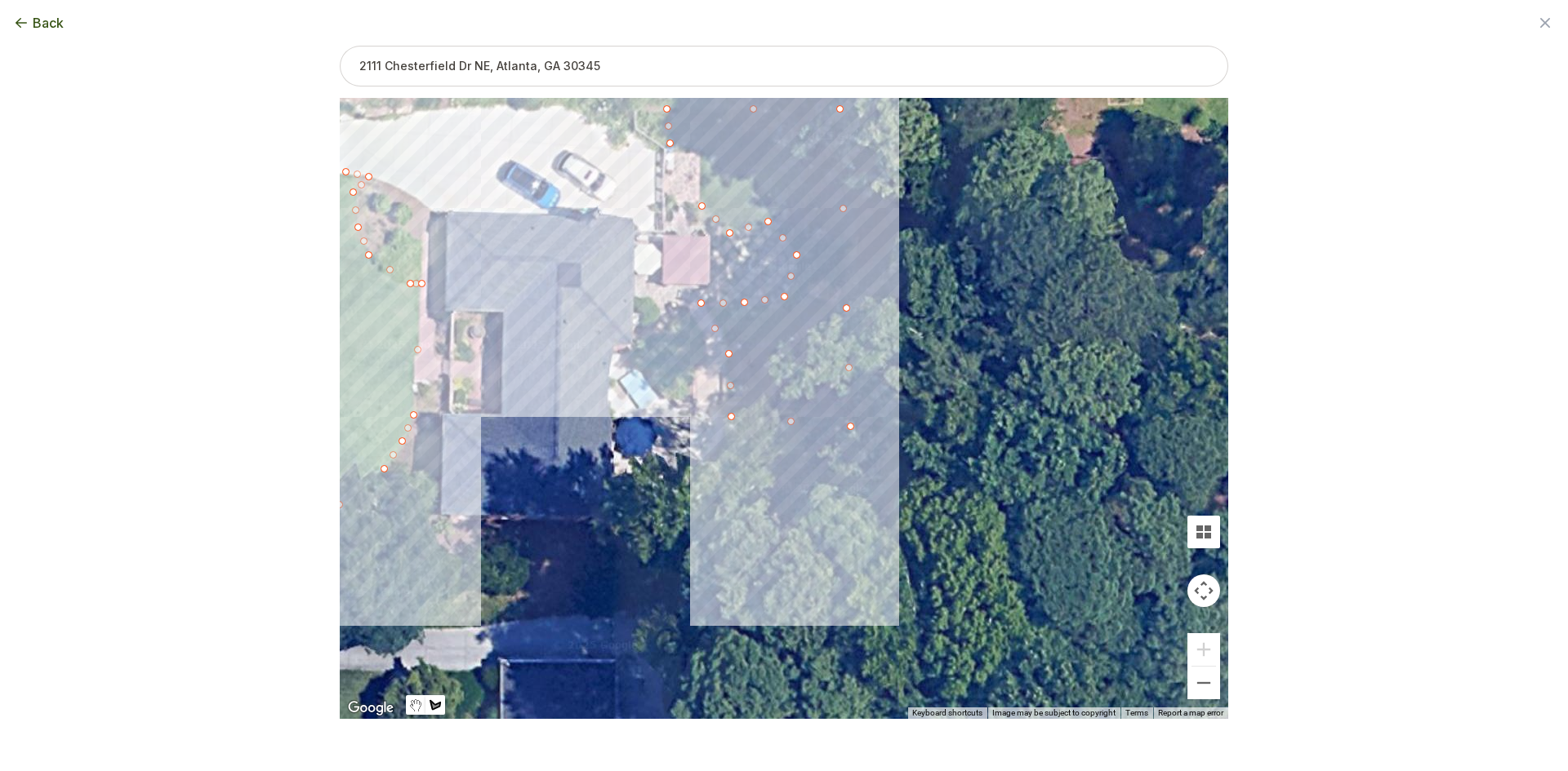
click at [698, 157] on div at bounding box center [784, 410] width 889 height 621
click at [671, 145] on div at bounding box center [784, 410] width 889 height 621
type input "5888"
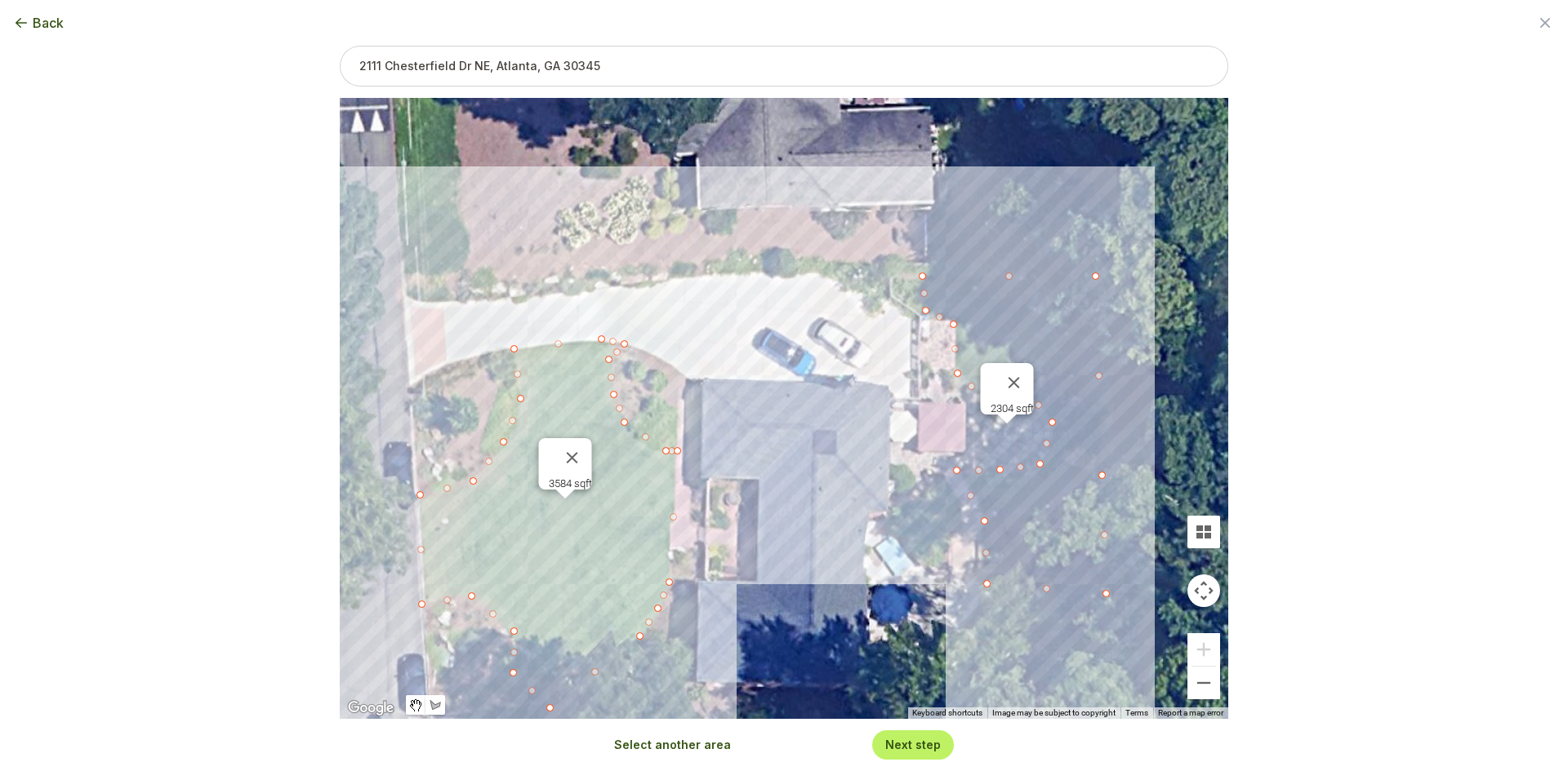
drag, startPoint x: 577, startPoint y: 171, endPoint x: 833, endPoint y: 338, distance: 305.7
click at [833, 338] on div "3584 sqft 2304 sqft" at bounding box center [784, 409] width 889 height 621
